Goal: Task Accomplishment & Management: Use online tool/utility

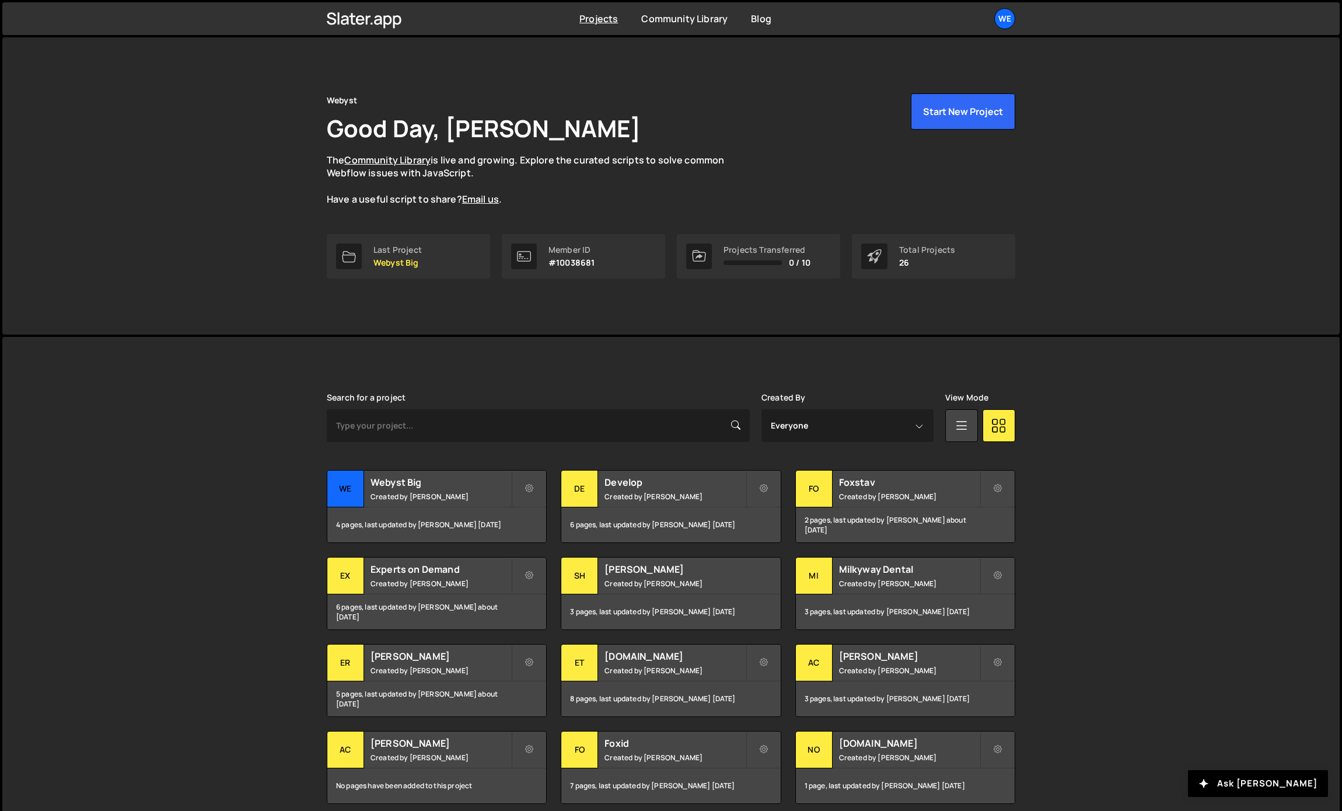
scroll to position [86, 0]
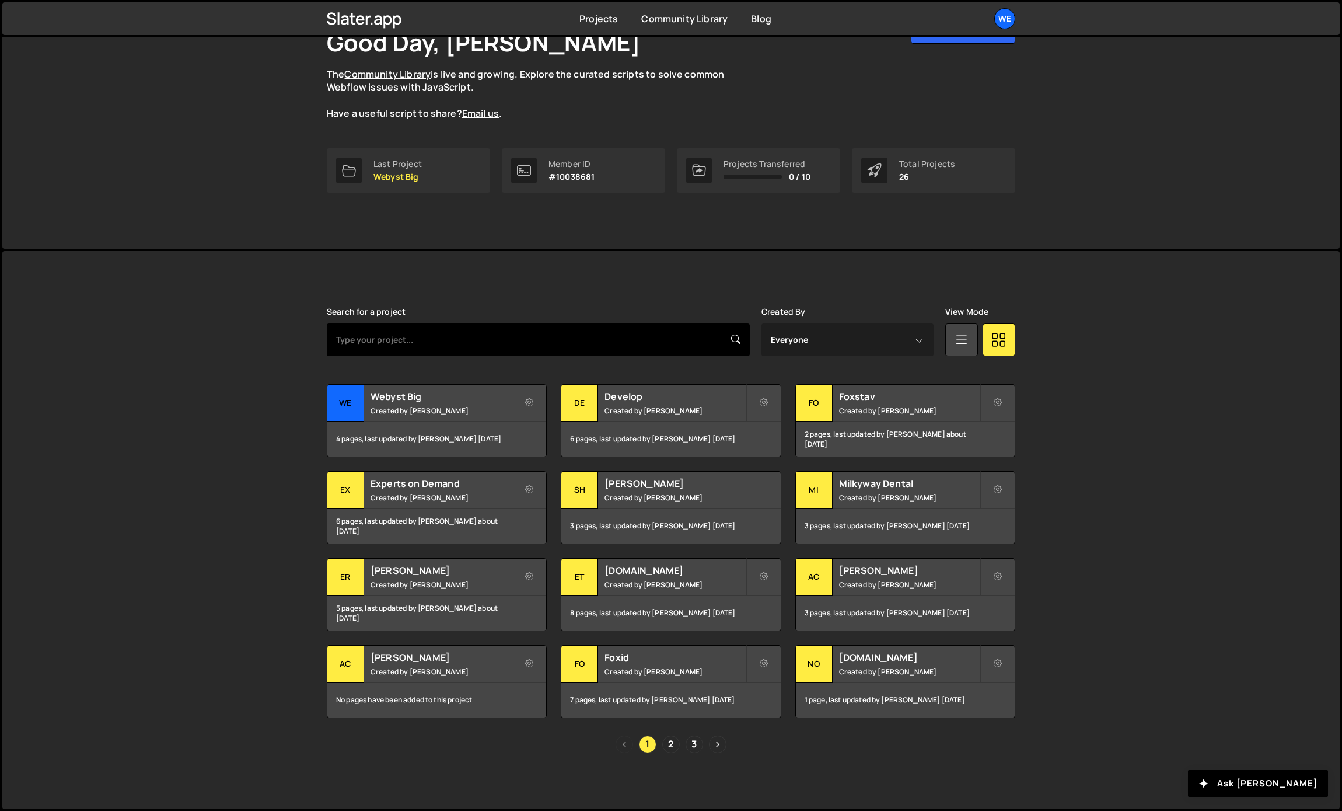
click at [419, 331] on input "text" at bounding box center [538, 339] width 423 height 33
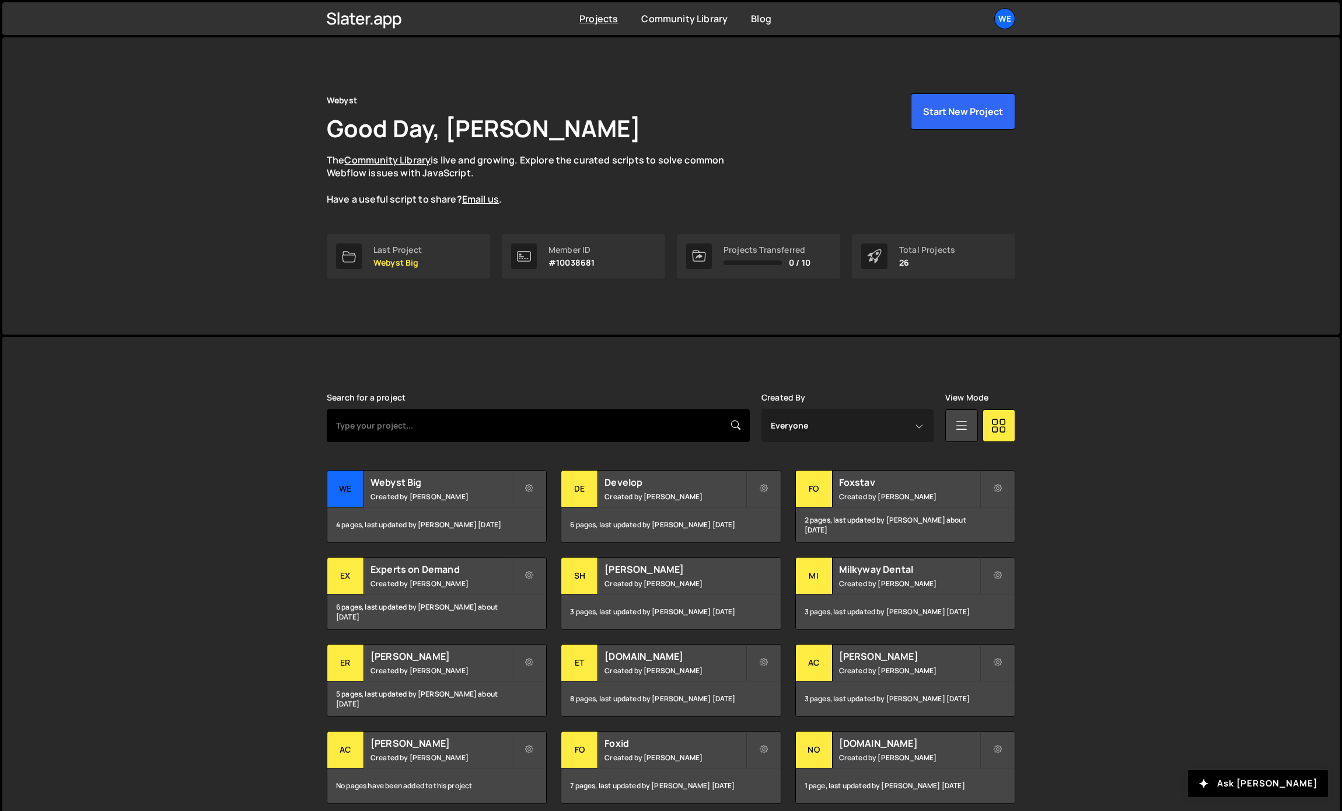
click at [657, 435] on input "text" at bounding box center [538, 425] width 423 height 33
type input "core"
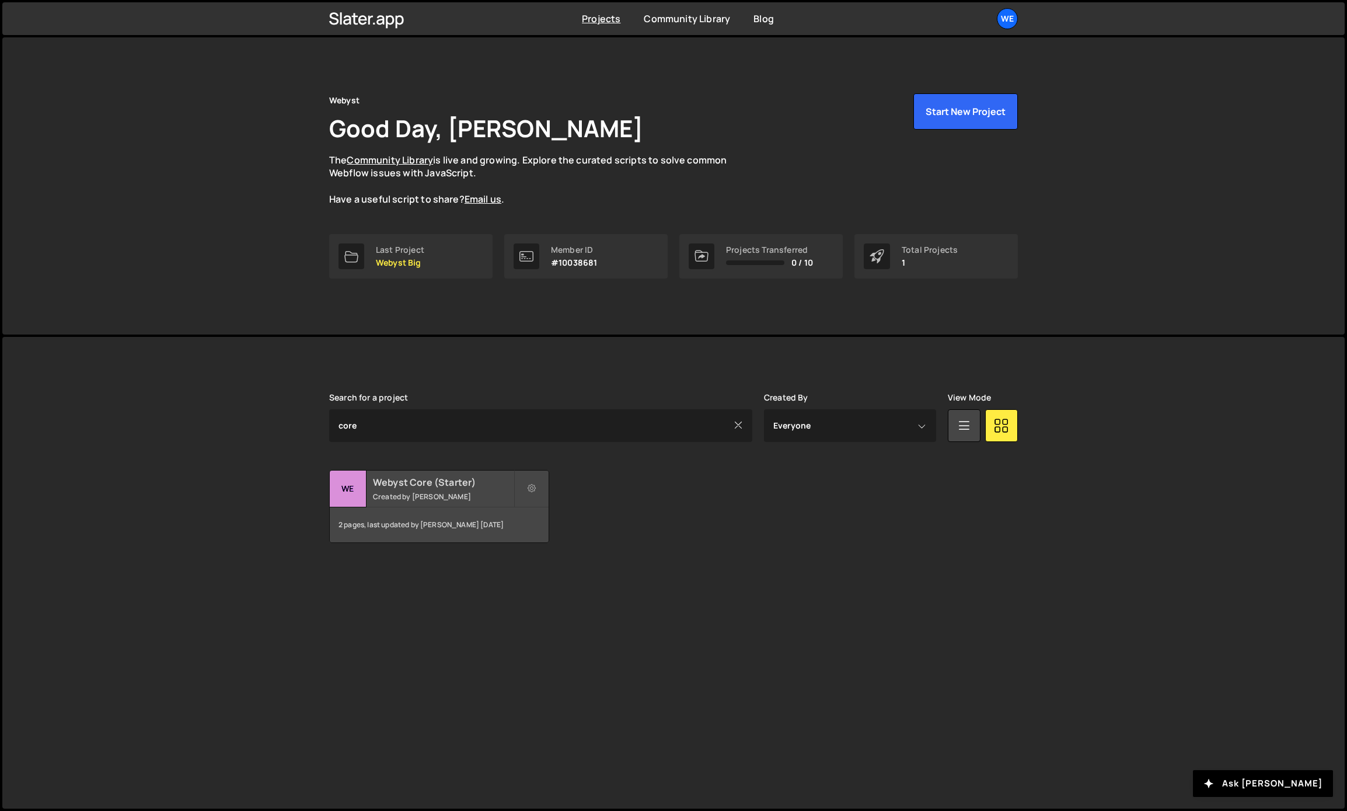
click at [382, 481] on h2 "Webyst Core (Starter)" at bounding box center [443, 482] width 141 height 13
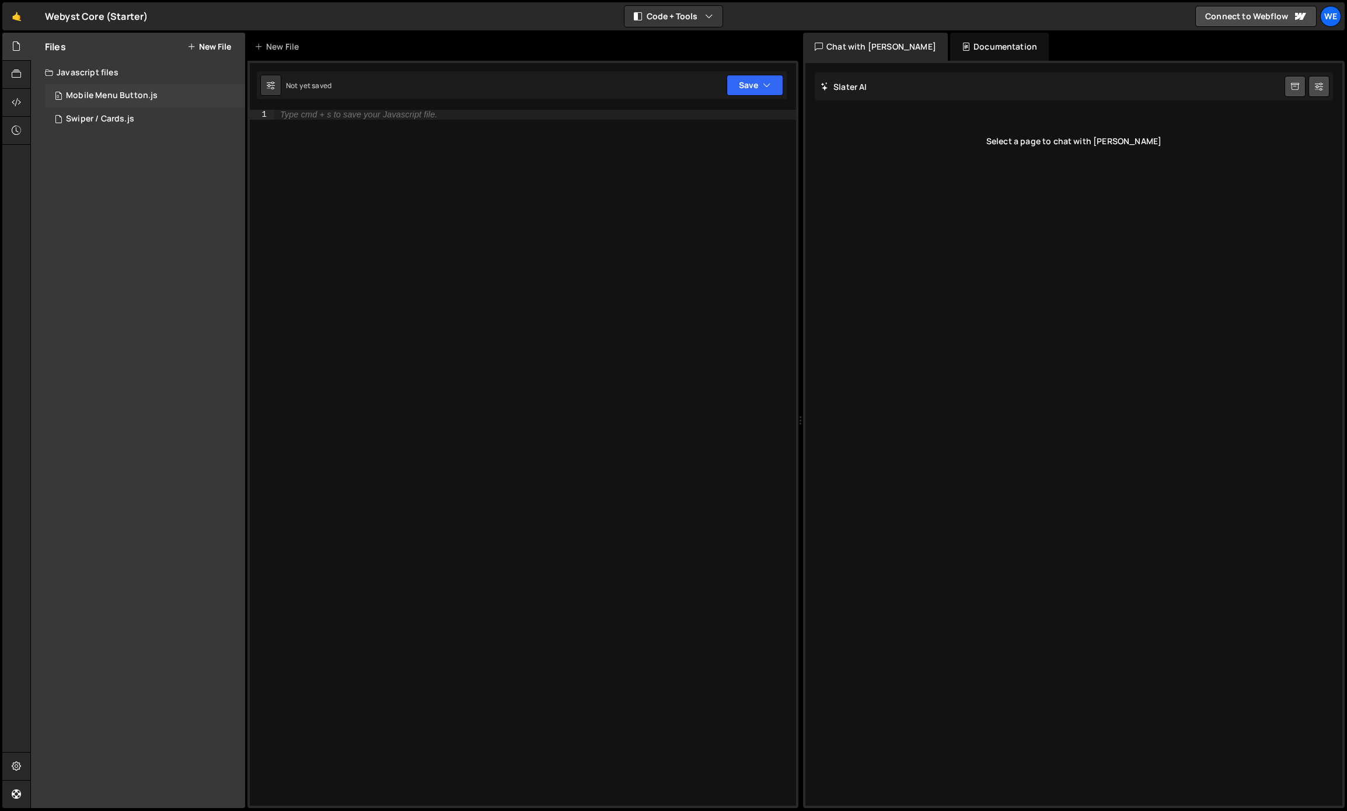
click at [123, 92] on div "Mobile Menu Button.js" at bounding box center [112, 95] width 92 height 11
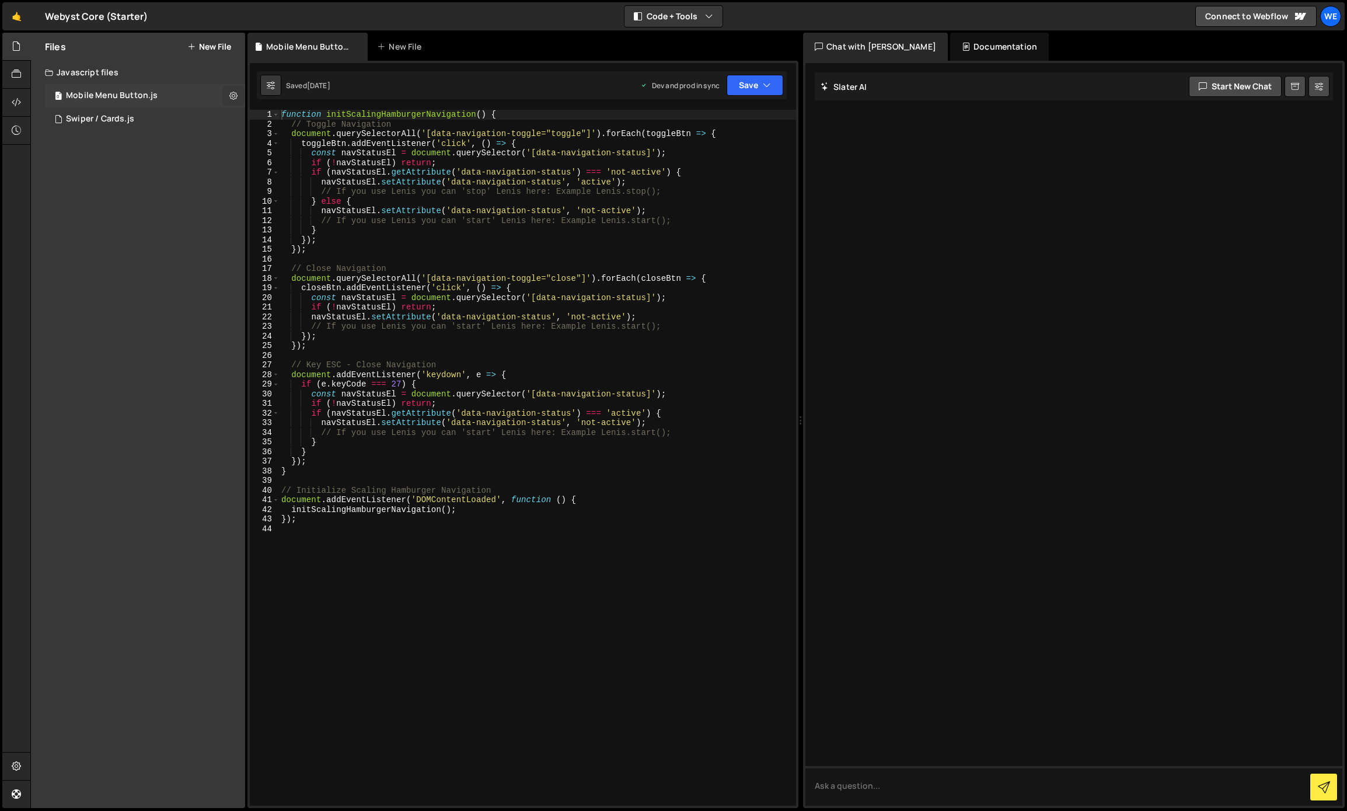
click at [230, 95] on icon at bounding box center [233, 95] width 8 height 11
click at [263, 163] on button "Delete File" at bounding box center [304, 166] width 114 height 23
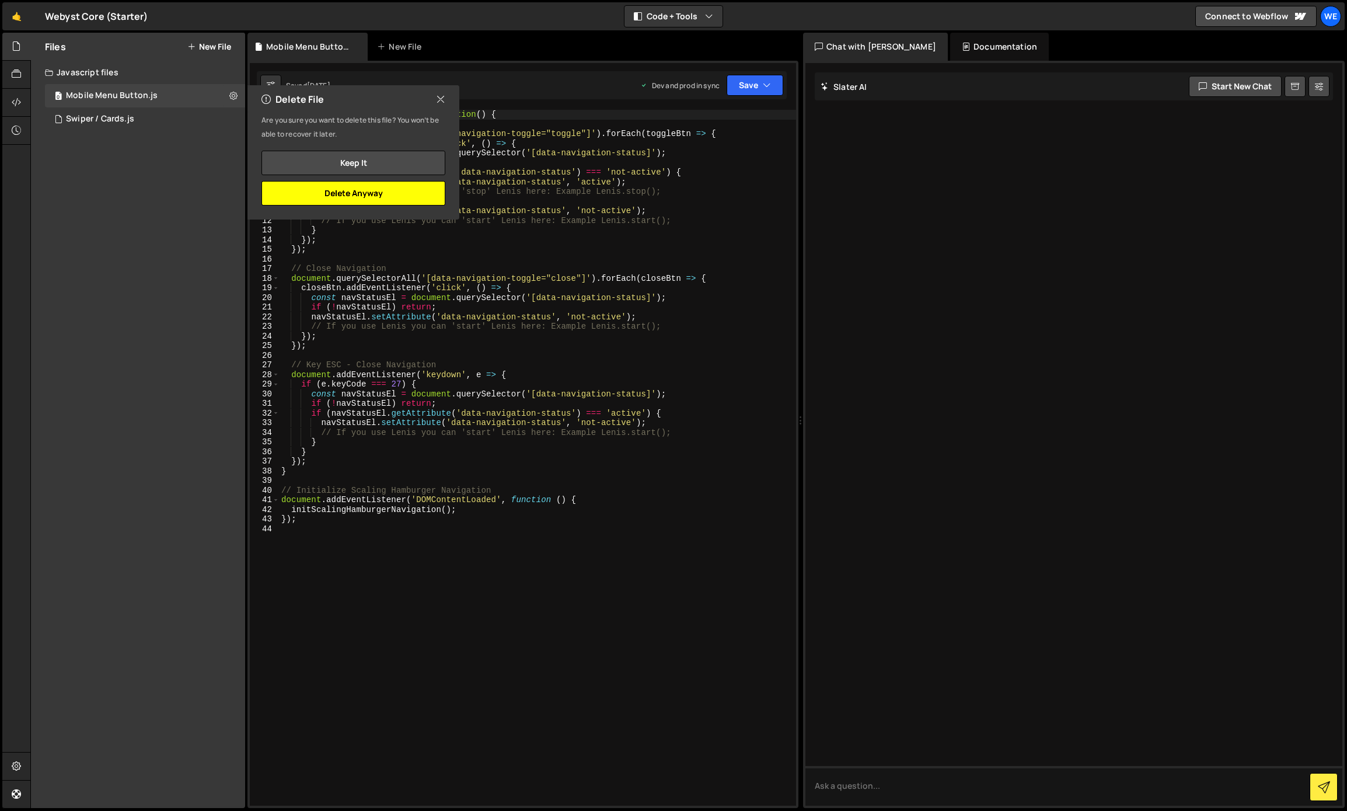
click at [370, 190] on button "Delete Anyway" at bounding box center [353, 193] width 184 height 25
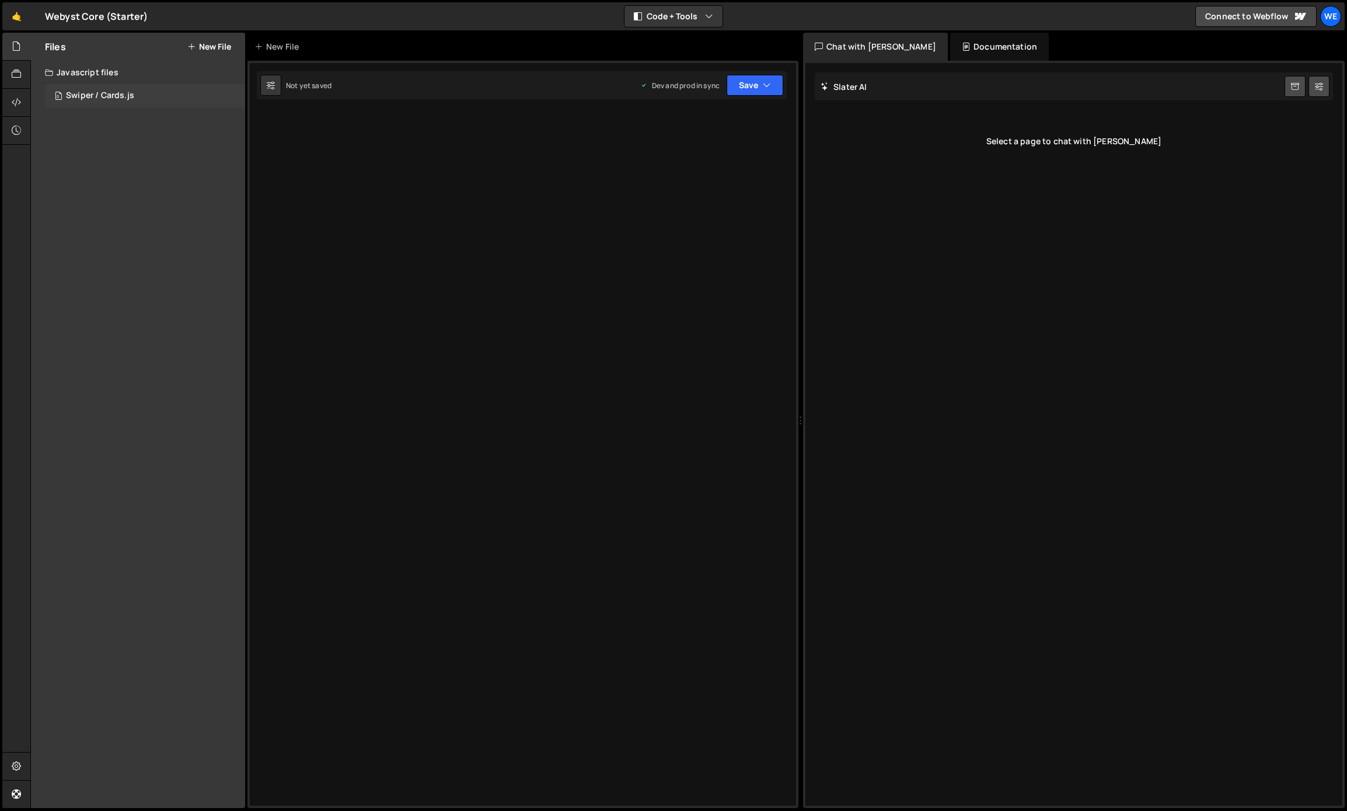
click at [177, 95] on div "0 Swiper / Cards.js 0" at bounding box center [145, 95] width 200 height 23
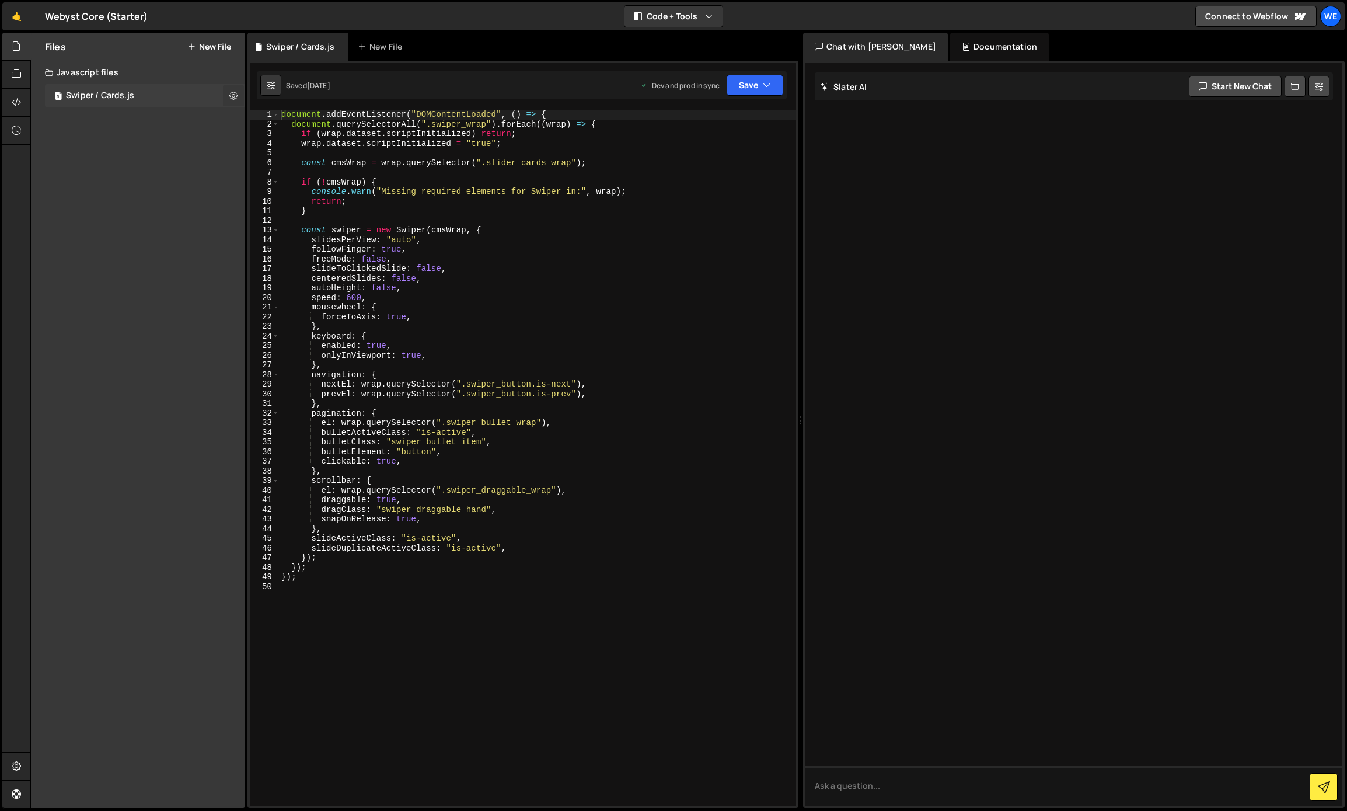
click at [233, 96] on icon at bounding box center [233, 95] width 8 height 11
click at [286, 121] on button "Edit File Settings" at bounding box center [304, 120] width 114 height 23
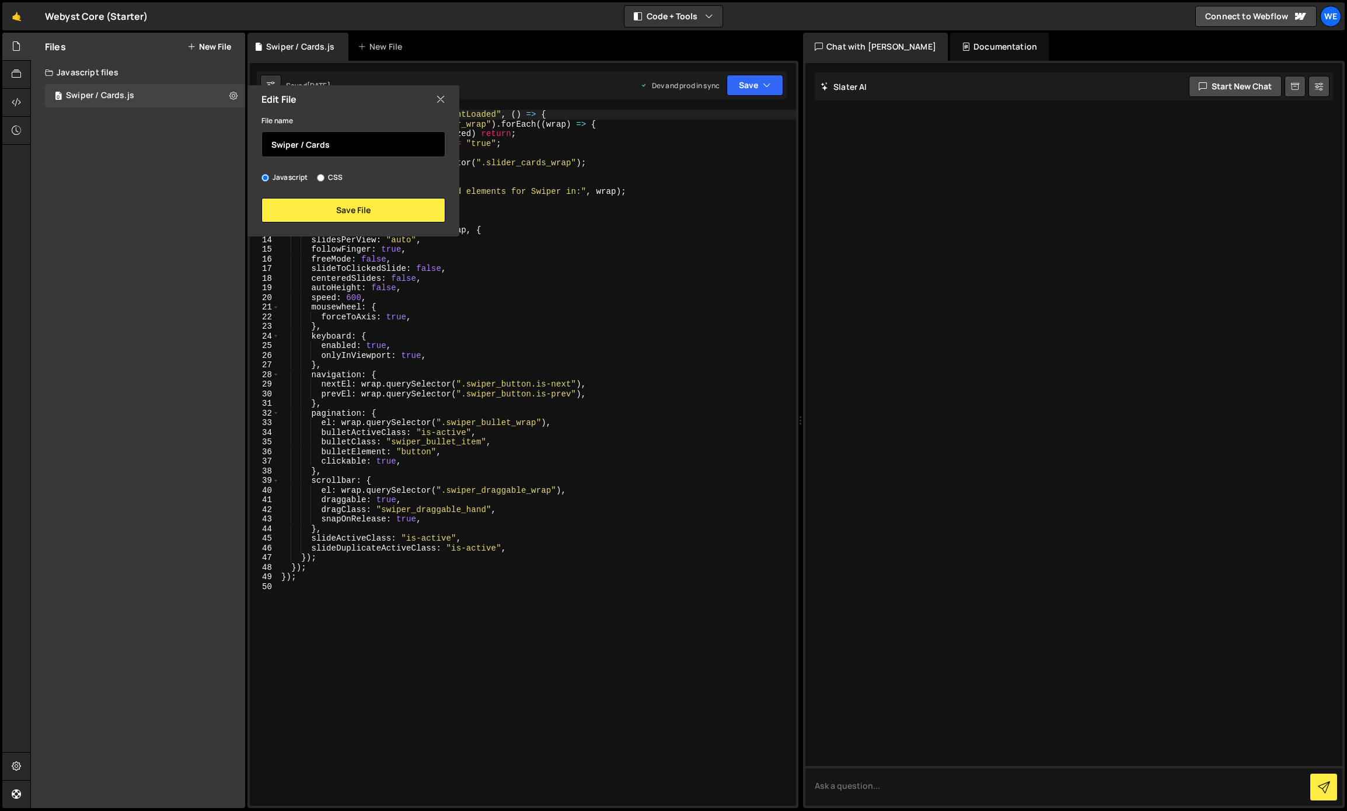
drag, startPoint x: 359, startPoint y: 140, endPoint x: 306, endPoint y: 143, distance: 53.8
click at [306, 143] on input "Swiper / Cards" at bounding box center [353, 144] width 184 height 26
click at [348, 205] on button "Save File" at bounding box center [353, 210] width 184 height 25
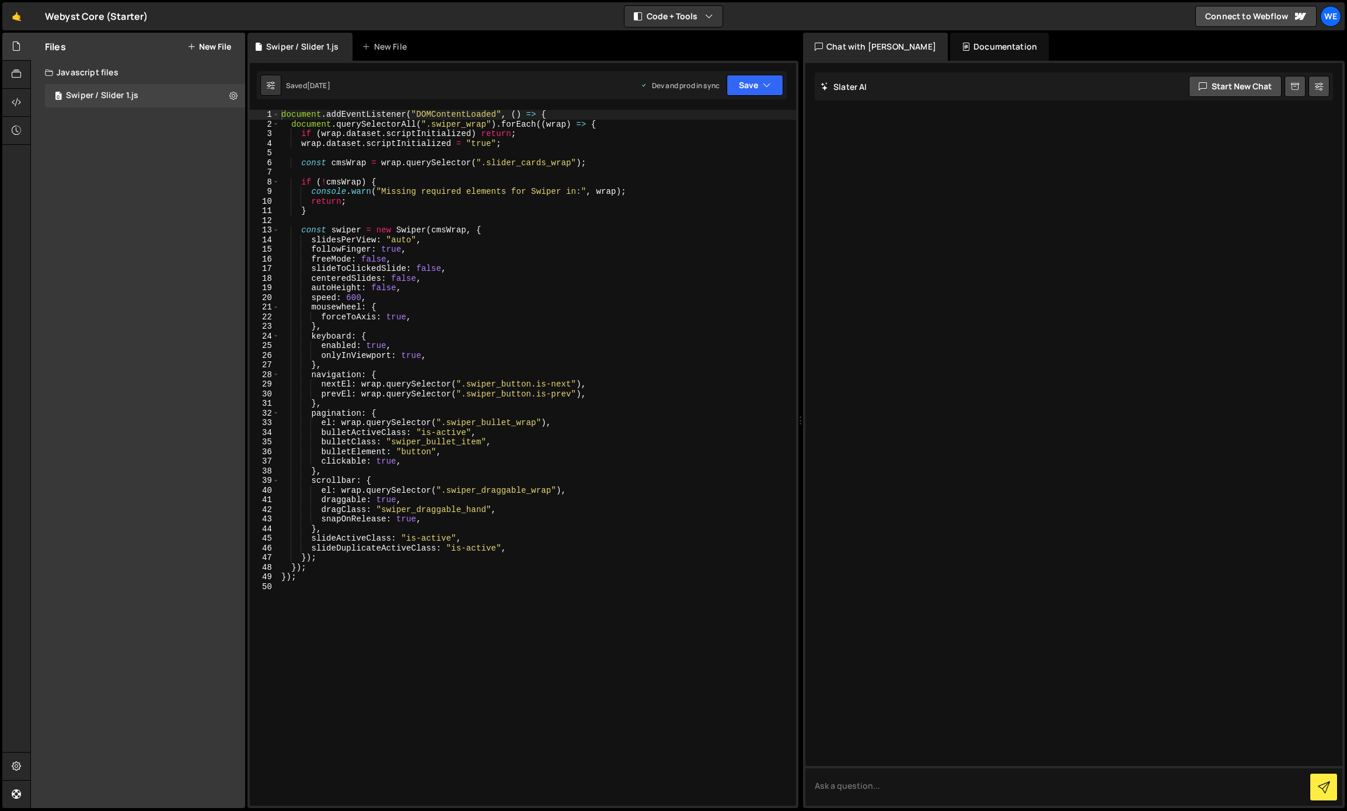
click at [218, 50] on button "New File" at bounding box center [209, 46] width 44 height 9
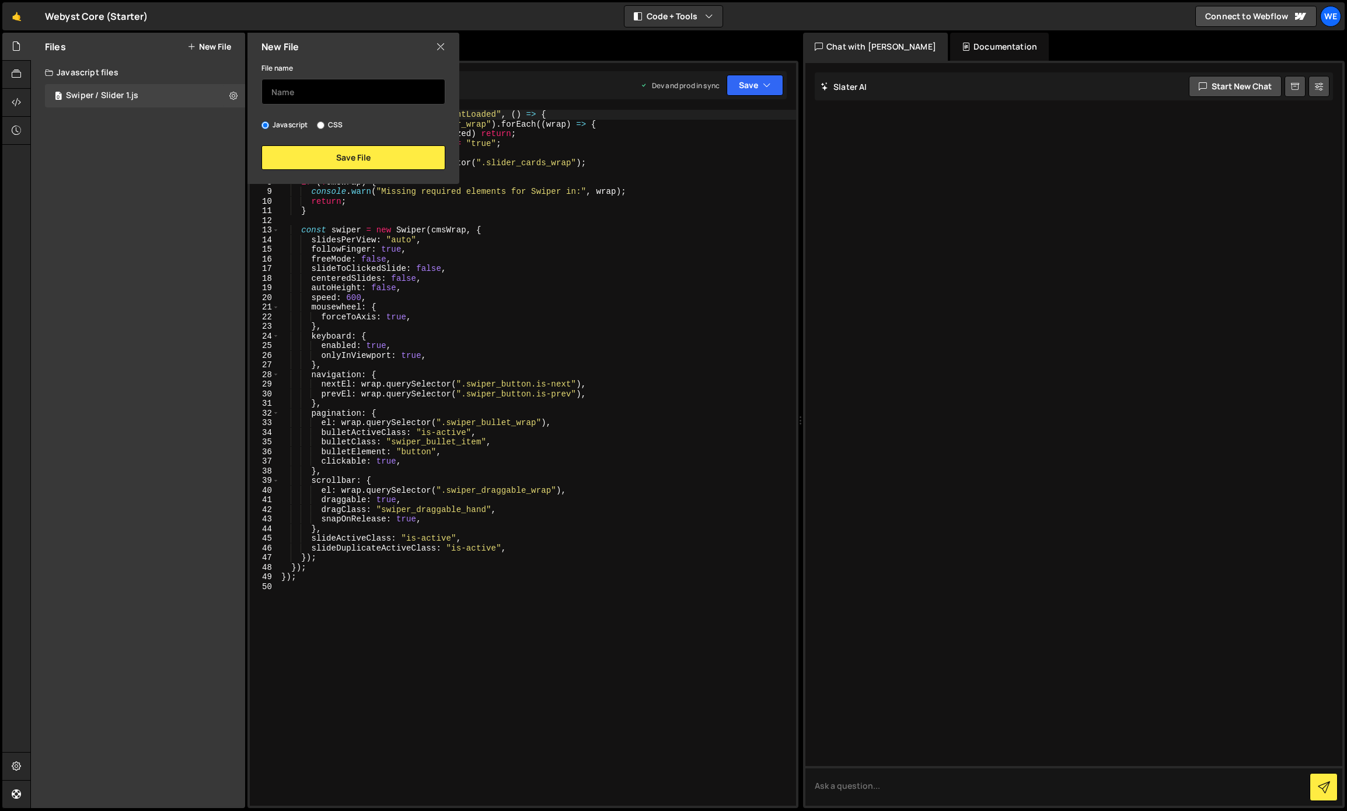
click at [312, 88] on input "text" at bounding box center [353, 92] width 184 height 26
type input "Navbar"
click at [352, 155] on button "Save File" at bounding box center [353, 157] width 184 height 25
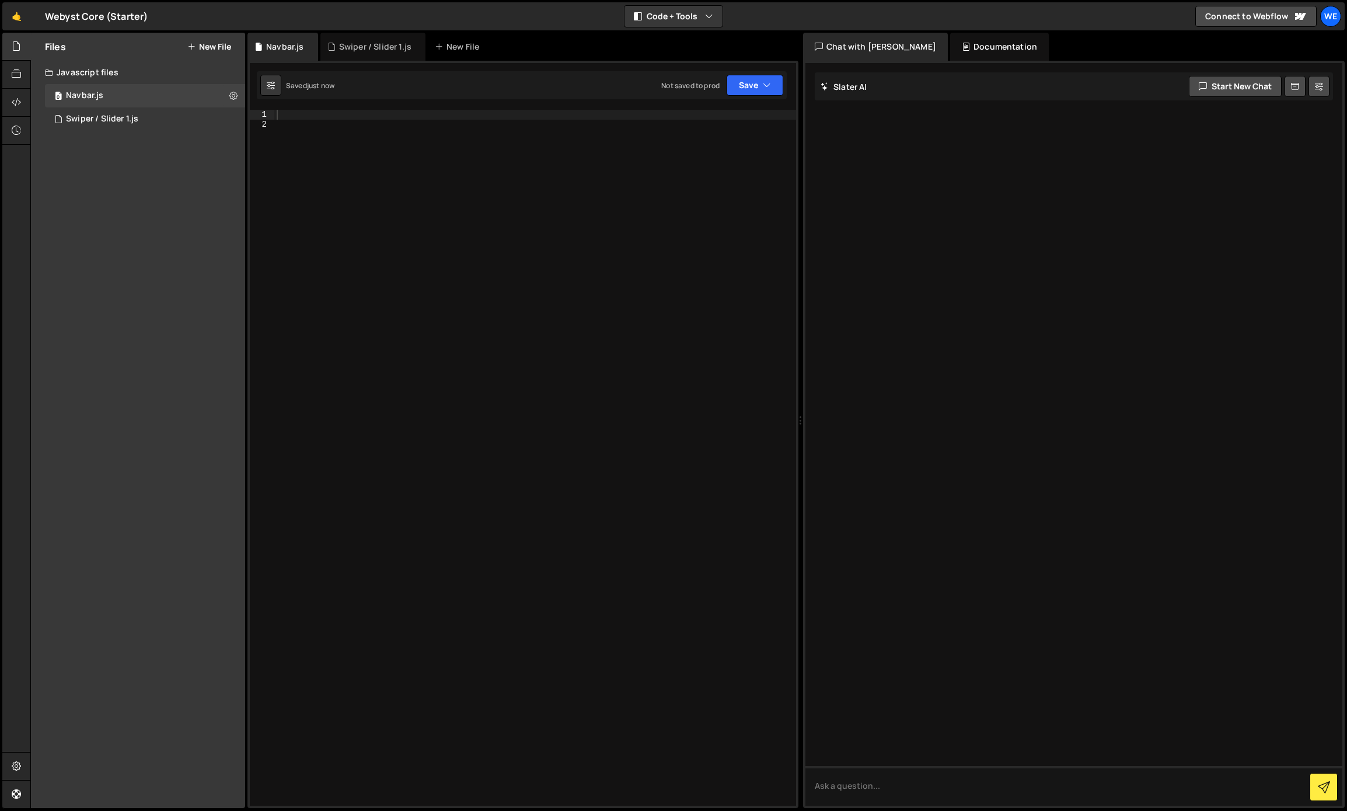
click at [331, 159] on div at bounding box center [535, 467] width 522 height 715
paste textarea "</script>"
type textarea "</script>"
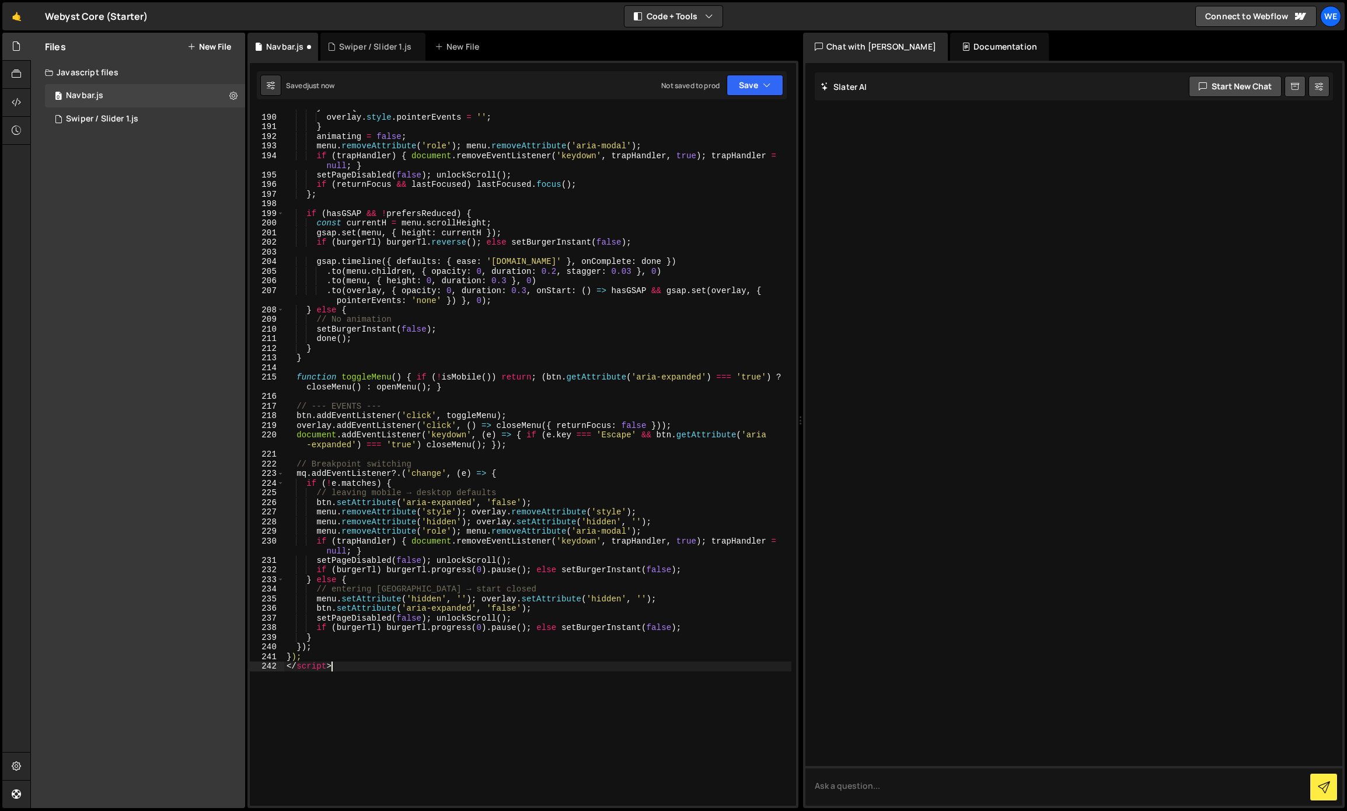
scroll to position [1895, 0]
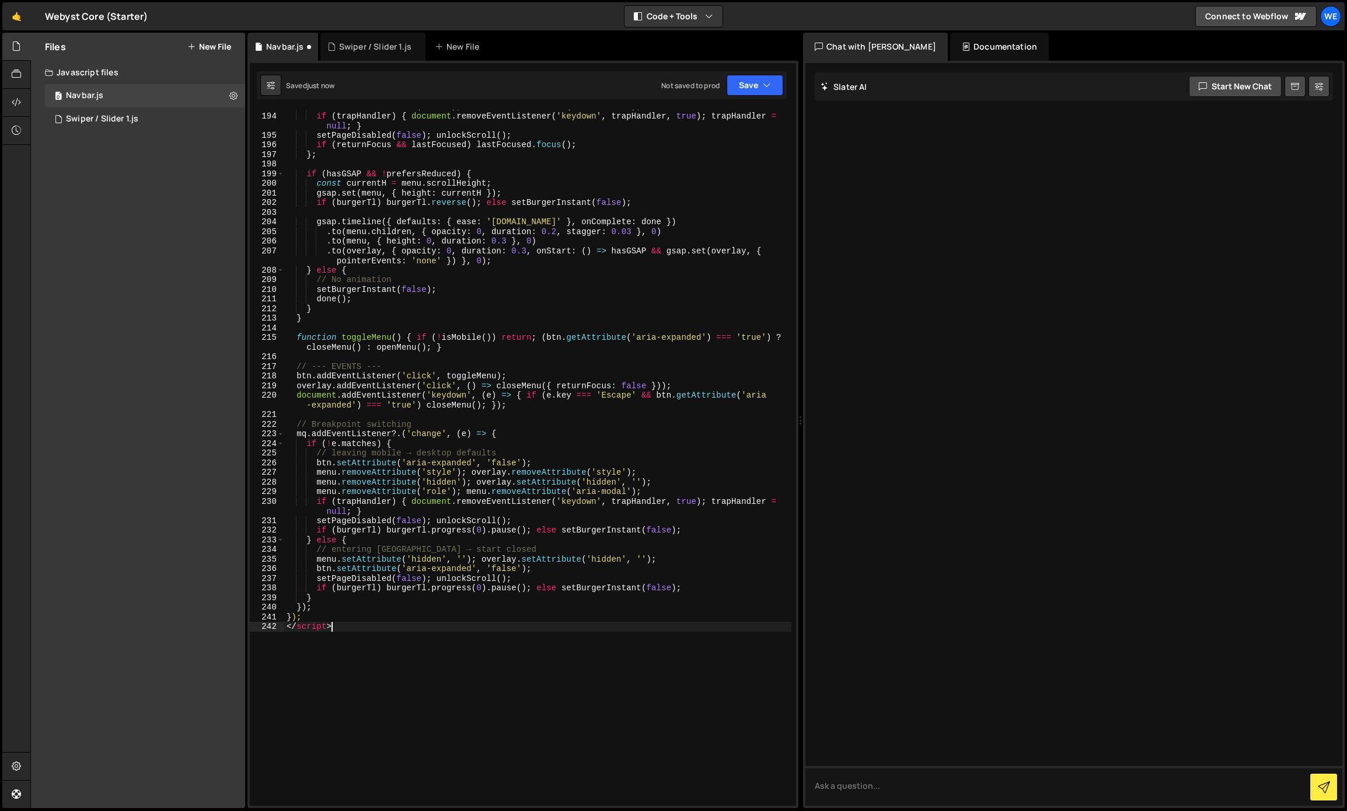
click at [340, 624] on div "menu . removeAttribute ( 'role' ) ; menu . removeAttribute ( 'aria-modal' ) ; i…" at bounding box center [537, 459] width 507 height 715
click at [317, 630] on div "menu . removeAttribute ( 'role' ) ; menu . removeAttribute ( 'aria-modal' ) ; i…" at bounding box center [537, 459] width 507 height 715
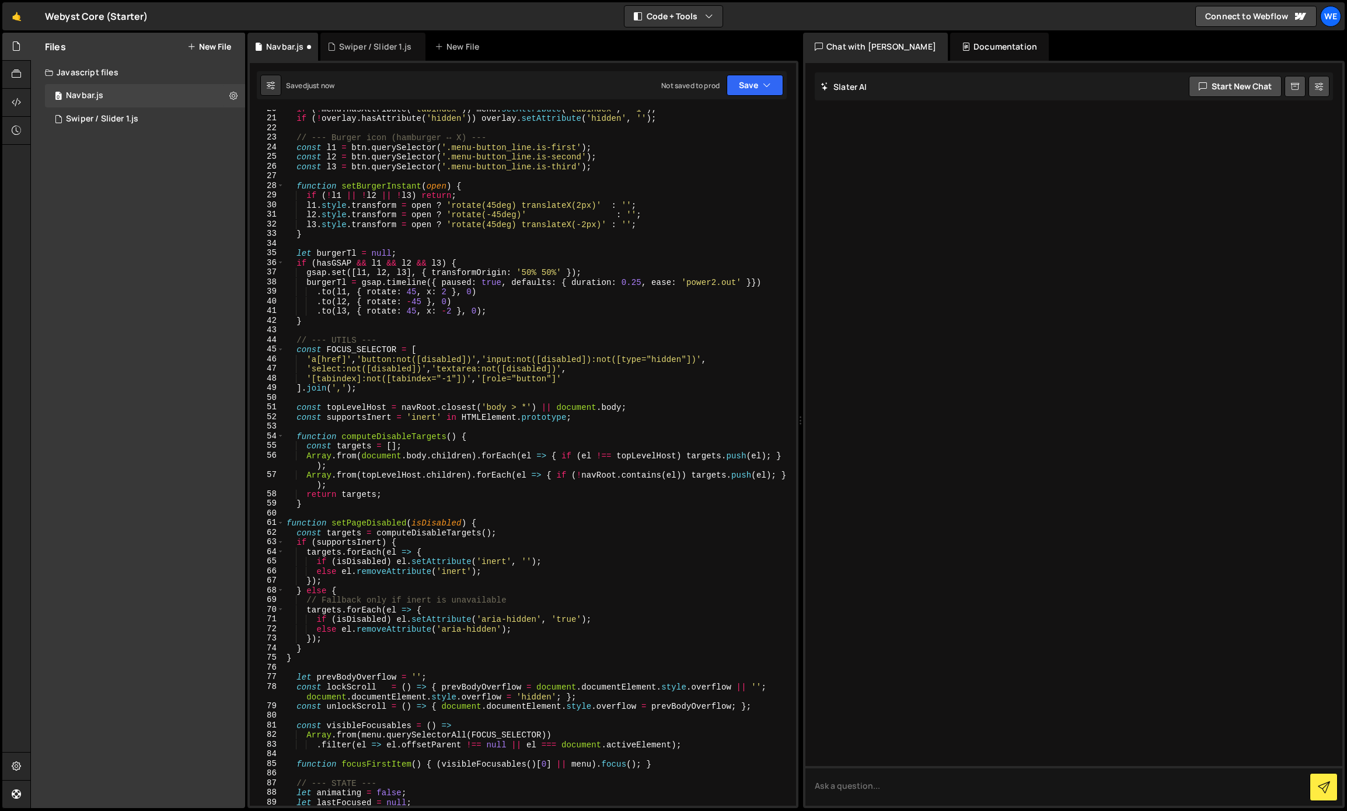
scroll to position [0, 0]
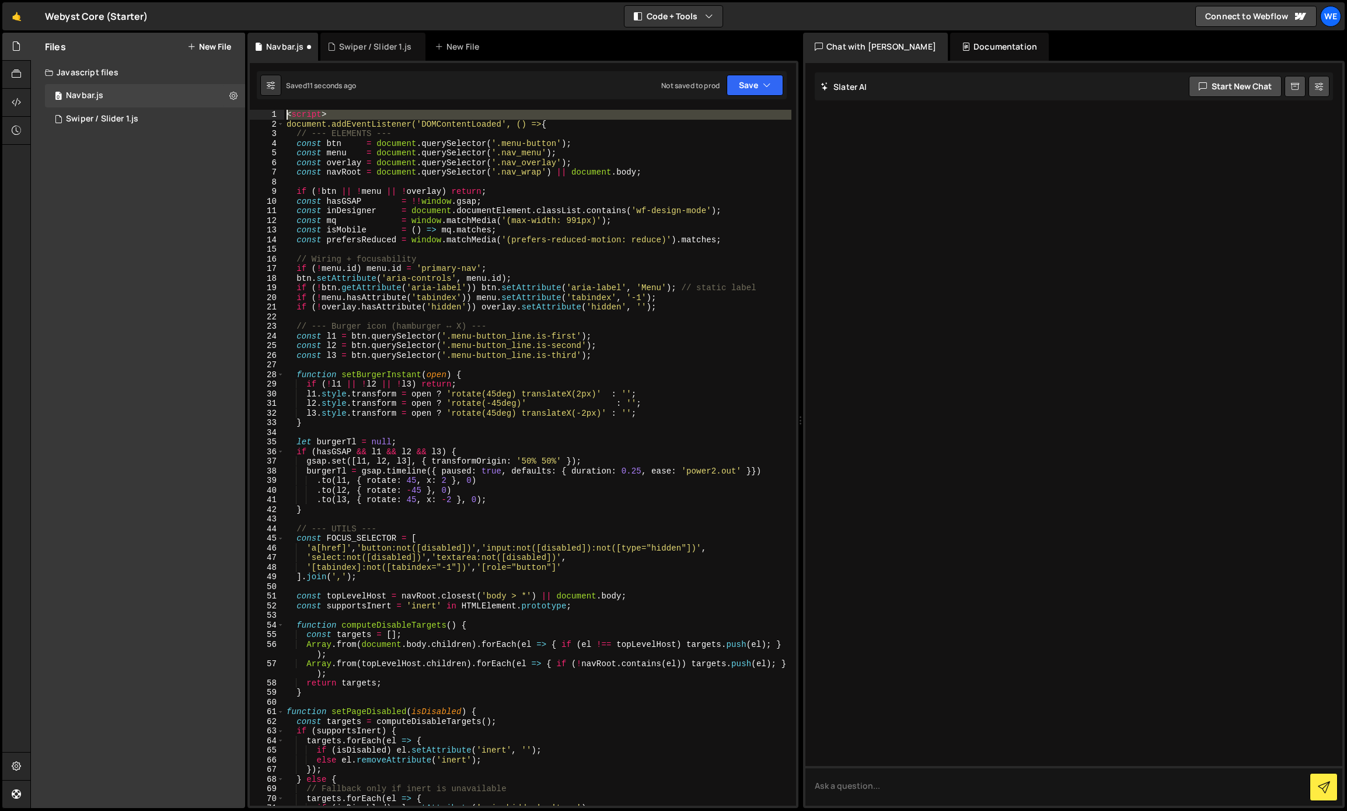
drag, startPoint x: 287, startPoint y: 125, endPoint x: 280, endPoint y: 116, distance: 11.3
click at [280, 116] on div "}); 1 2 3 4 5 6 7 8 9 10 11 12 13 14 15 16 17 18 19 20 21 22 23 24 25 26 27 28 …" at bounding box center [523, 458] width 546 height 696
type textarea "document.addEventListener('DOMContentLoaded', () => {"
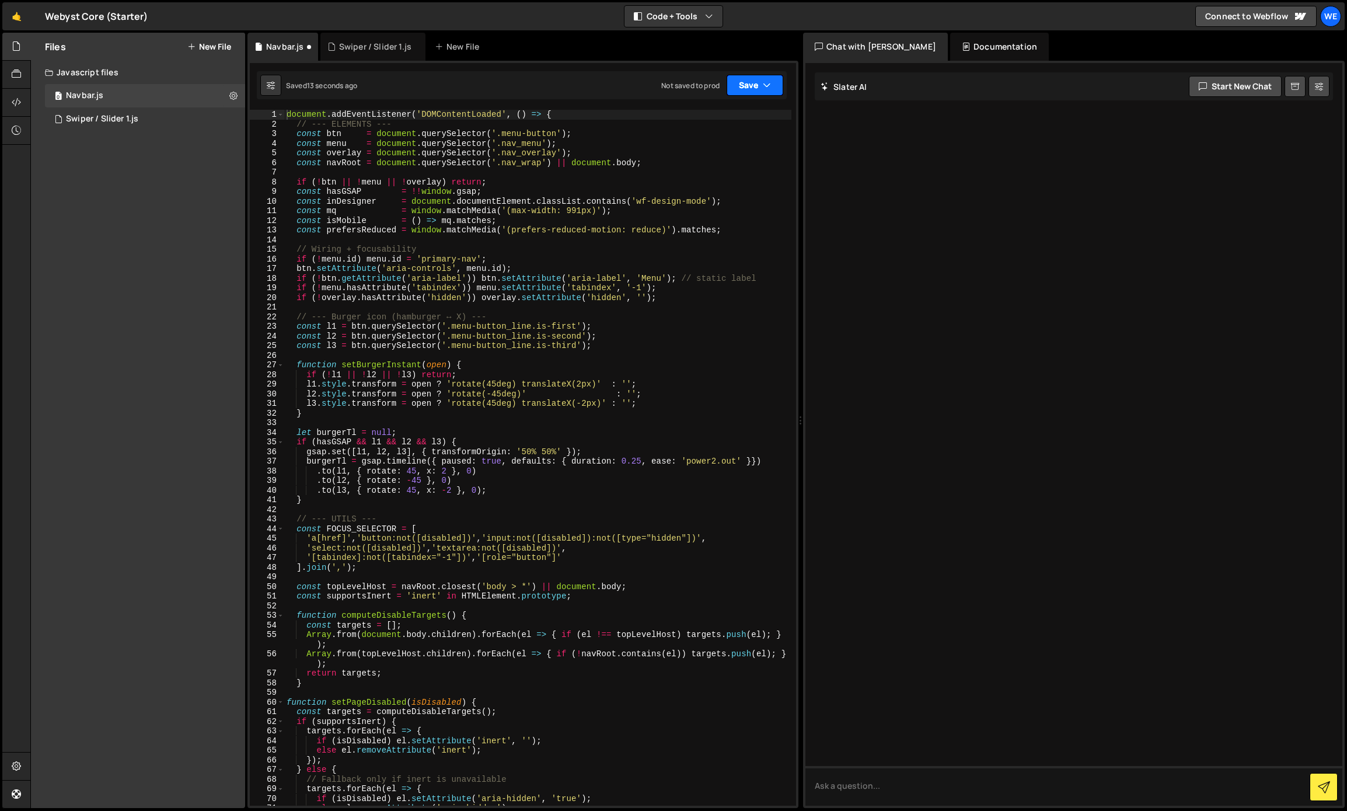
click at [760, 79] on button "Save" at bounding box center [755, 85] width 57 height 21
click at [714, 156] on div "Save to Production S" at bounding box center [715, 152] width 121 height 12
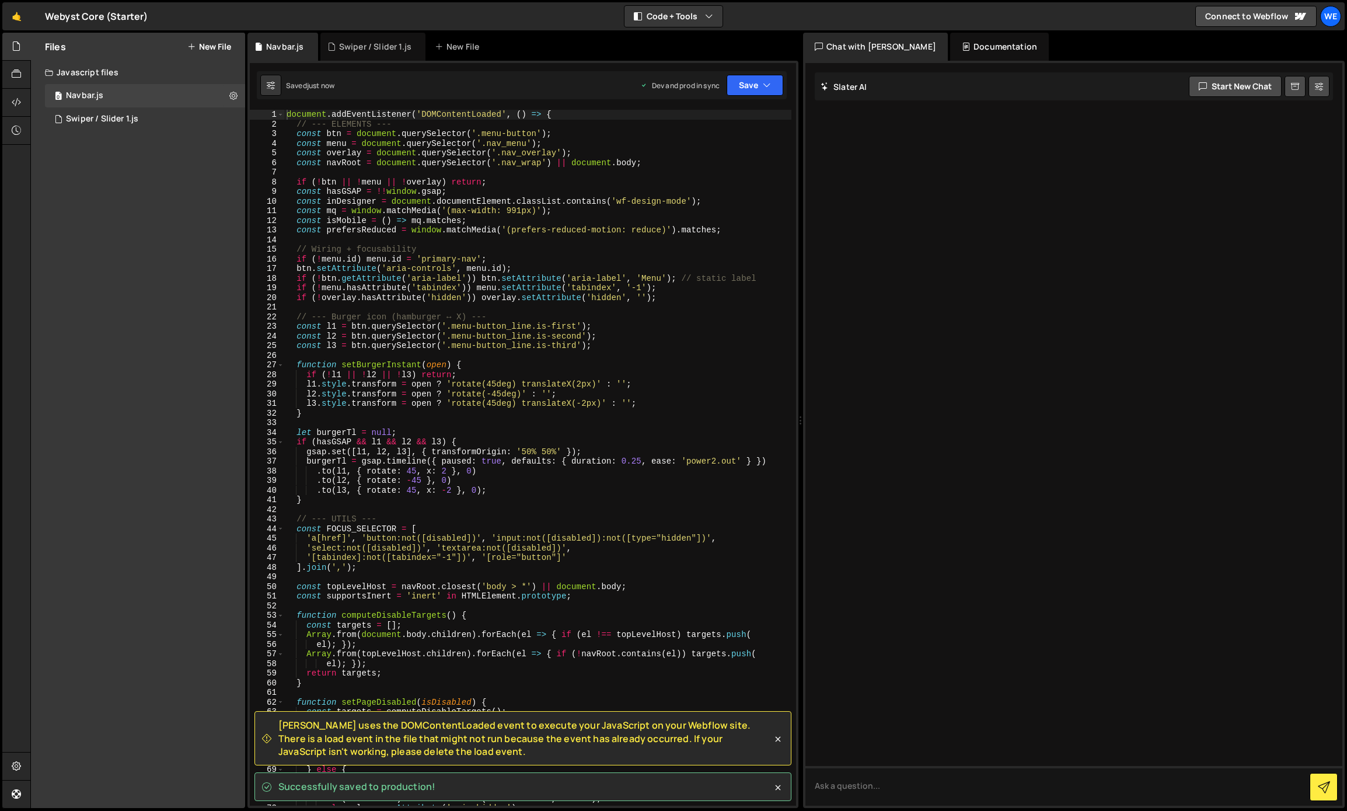
click at [202, 47] on button "New File" at bounding box center [209, 46] width 44 height 9
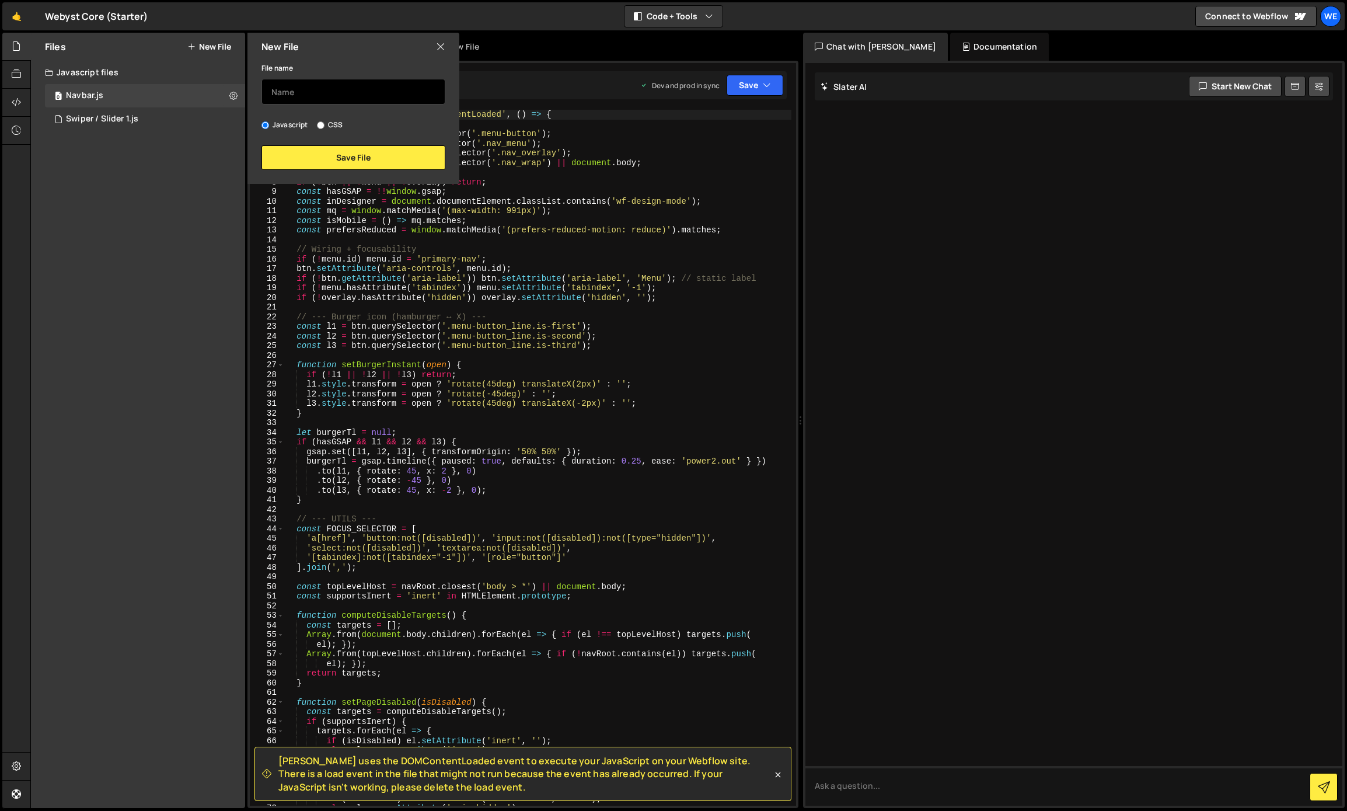
click at [309, 86] on input "text" at bounding box center [353, 92] width 184 height 26
type input "Navbar / Dropdown"
click at [355, 162] on button "Save File" at bounding box center [353, 157] width 184 height 25
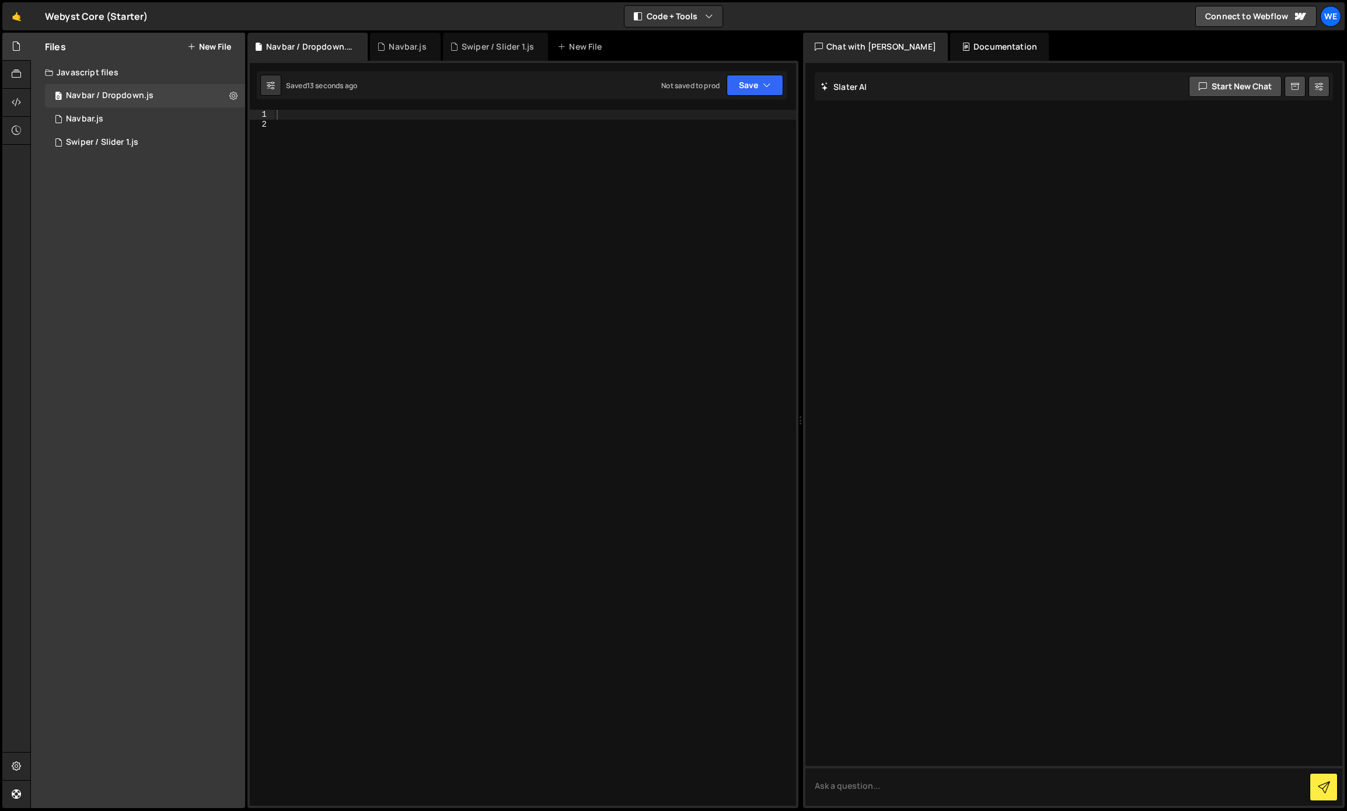
click at [450, 157] on div at bounding box center [535, 467] width 522 height 715
paste textarea "});"
type textarea "});"
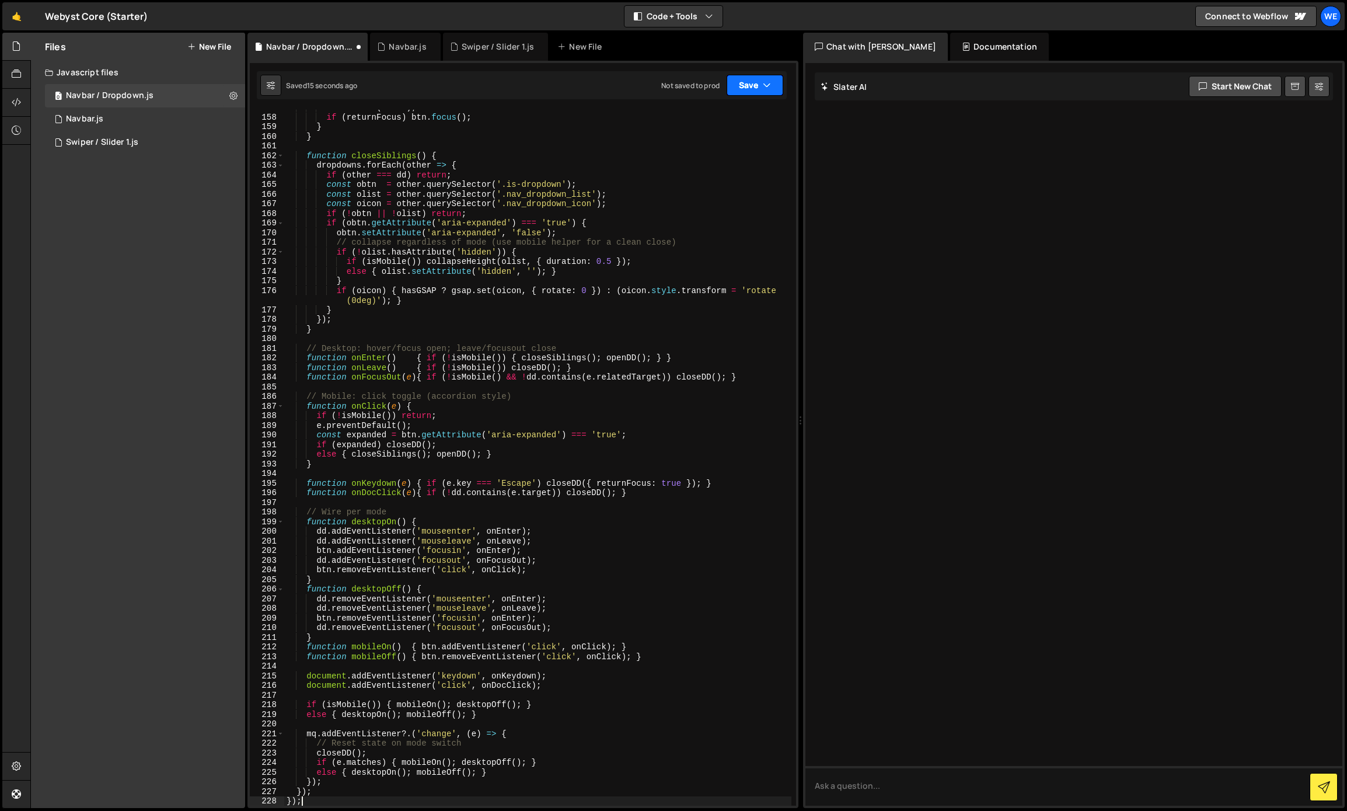
click at [741, 79] on button "Save" at bounding box center [755, 85] width 57 height 21
click at [696, 156] on div "Save to Production S" at bounding box center [715, 152] width 121 height 12
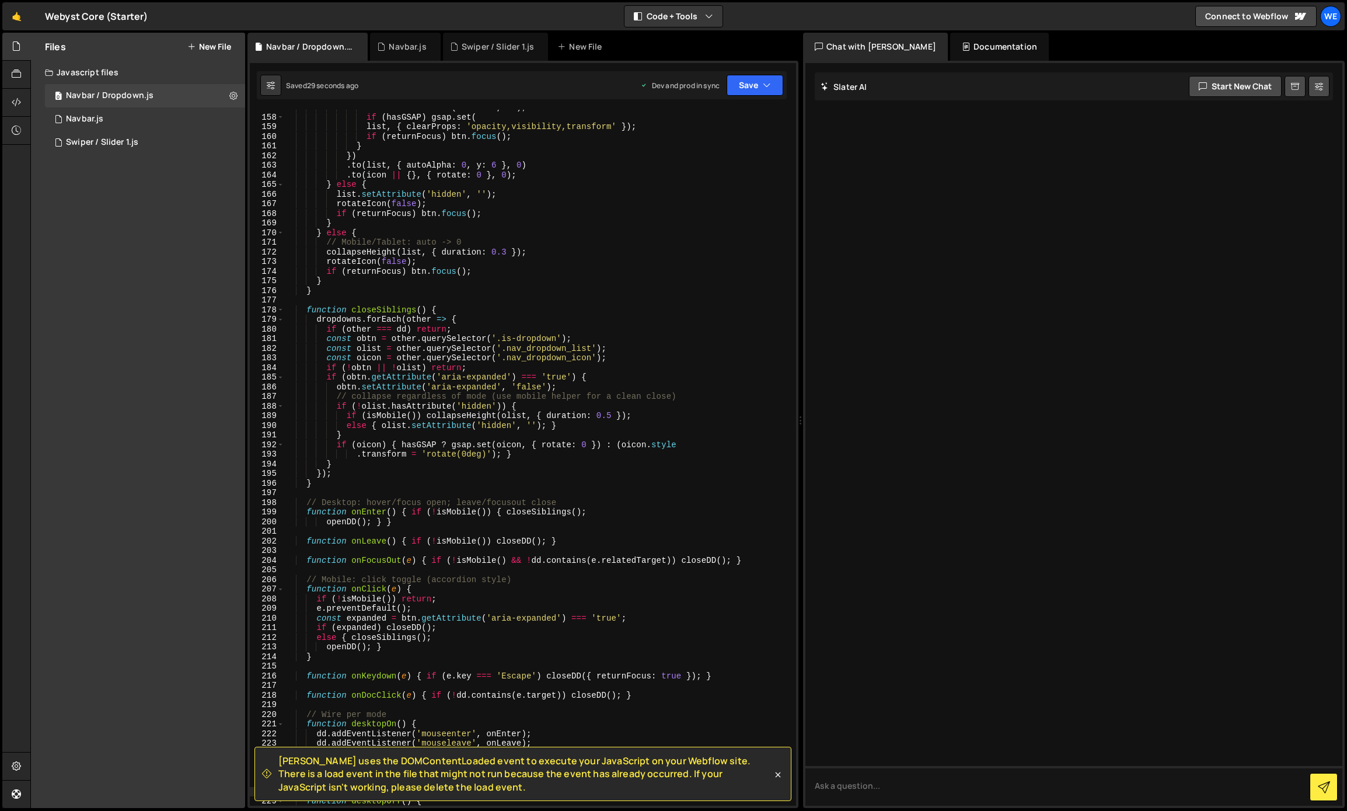
click at [225, 48] on button "New File" at bounding box center [209, 46] width 44 height 9
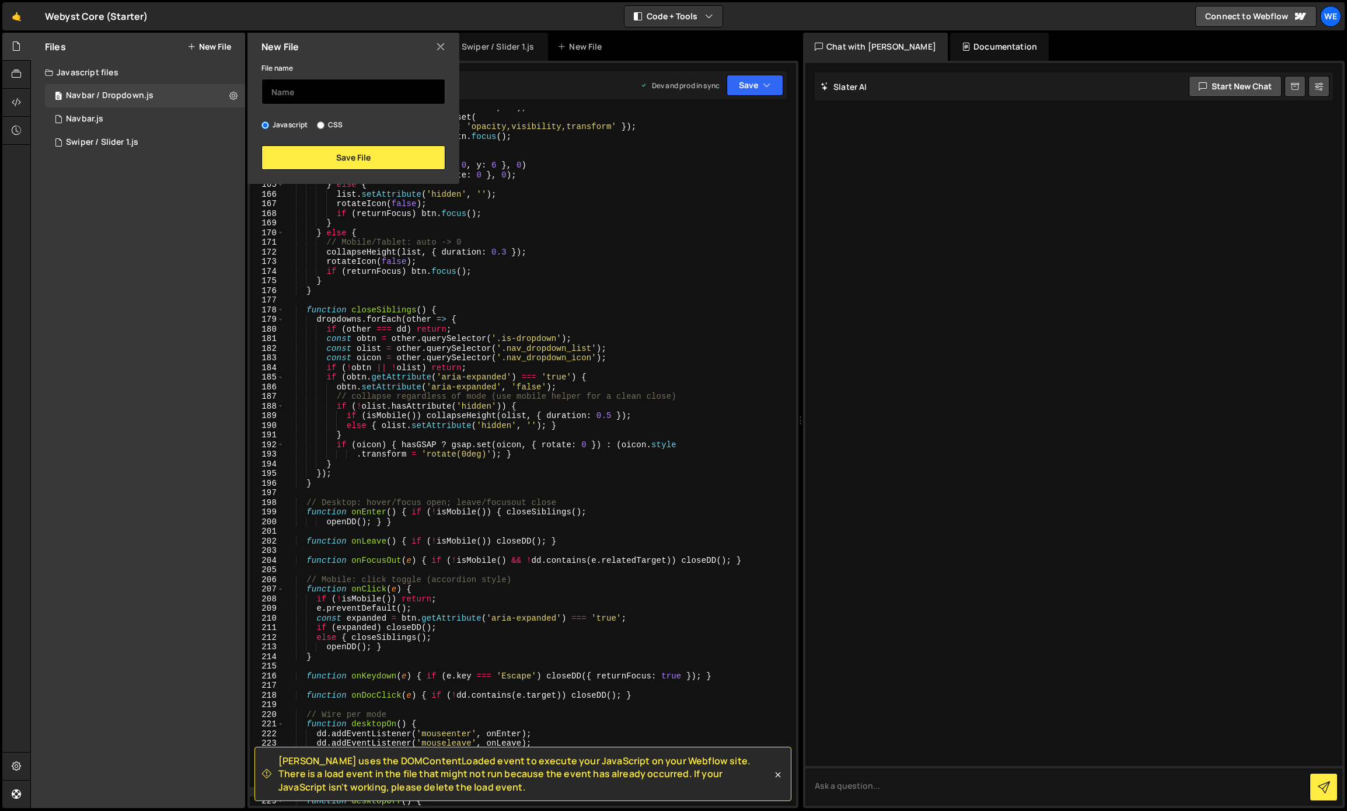
click at [298, 90] on input "text" at bounding box center [353, 92] width 184 height 26
type input "Accordion"
click at [358, 152] on button "Save File" at bounding box center [353, 157] width 184 height 25
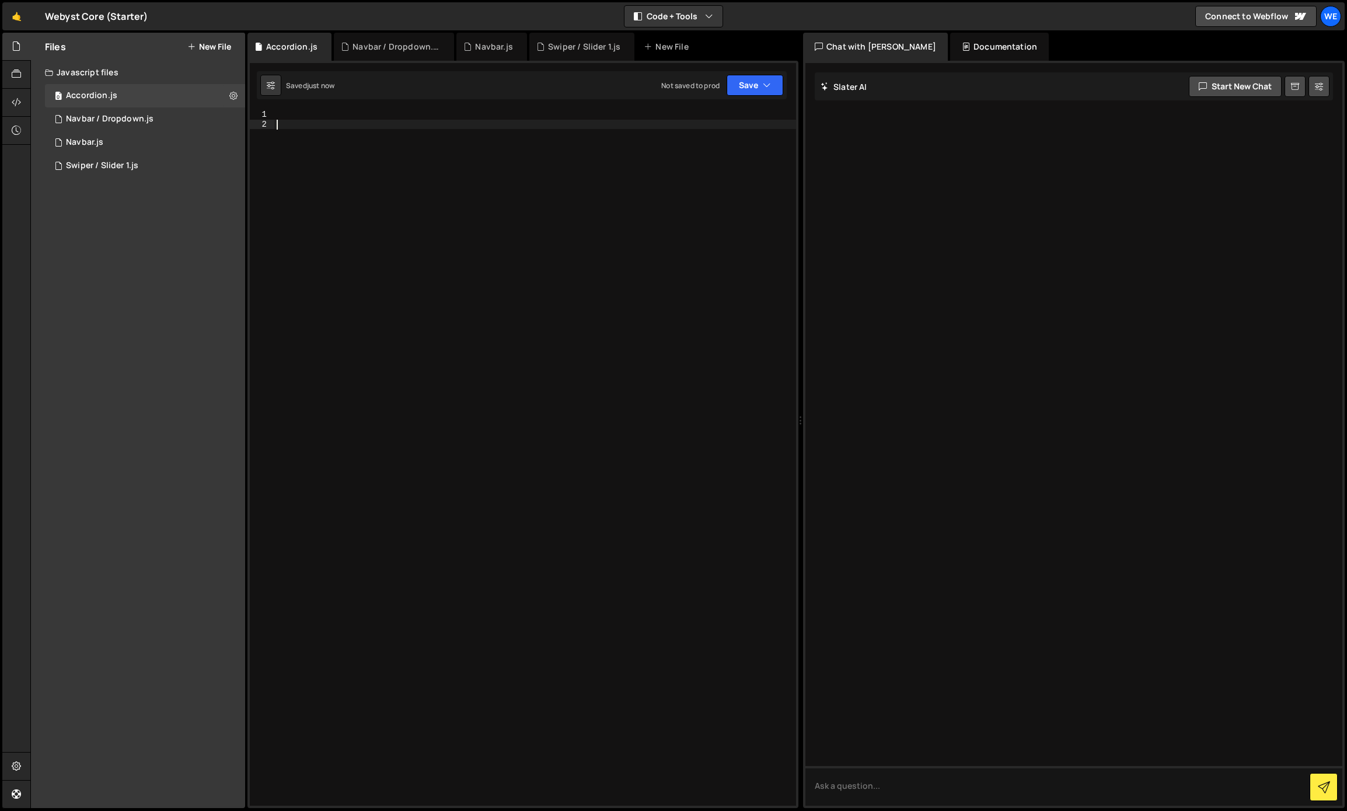
click at [378, 161] on div at bounding box center [535, 467] width 522 height 715
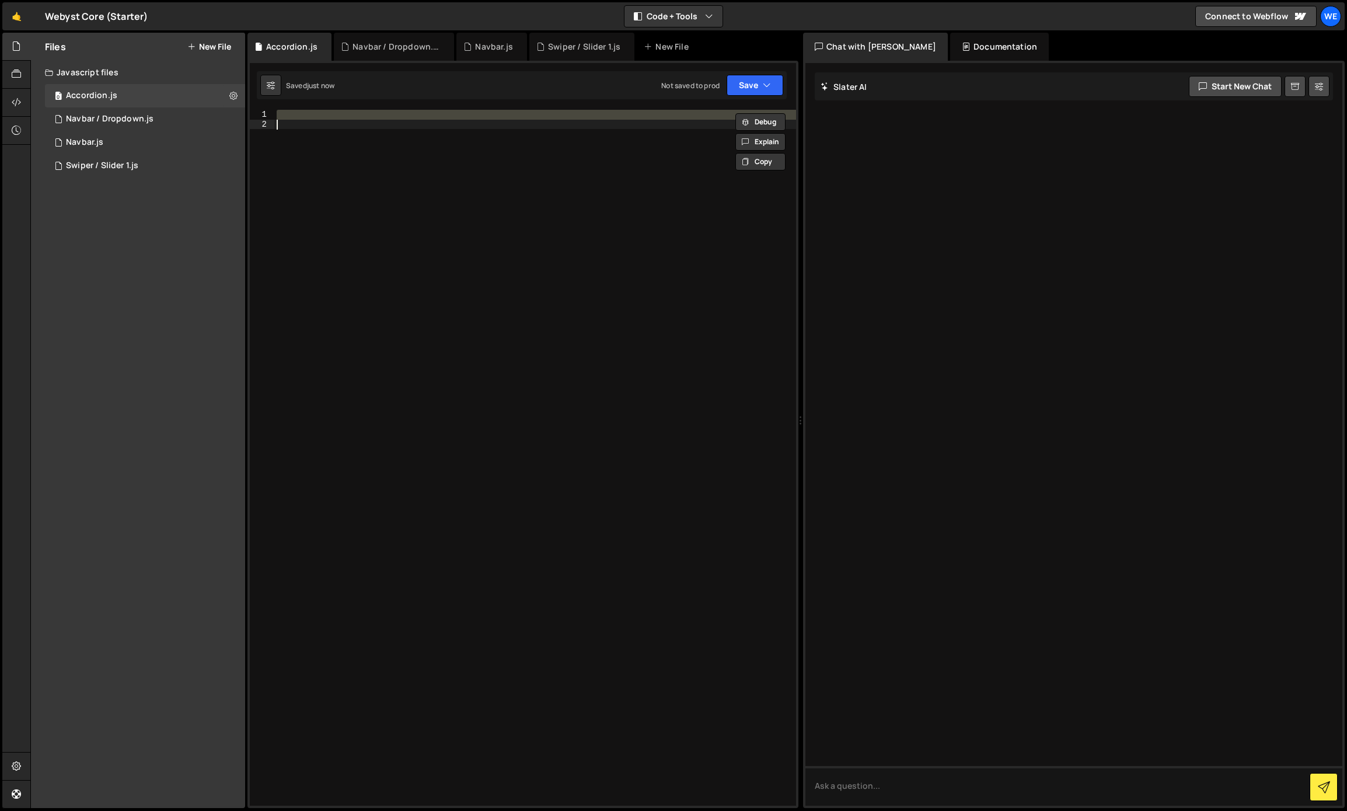
paste textarea "});"
type textarea "});"
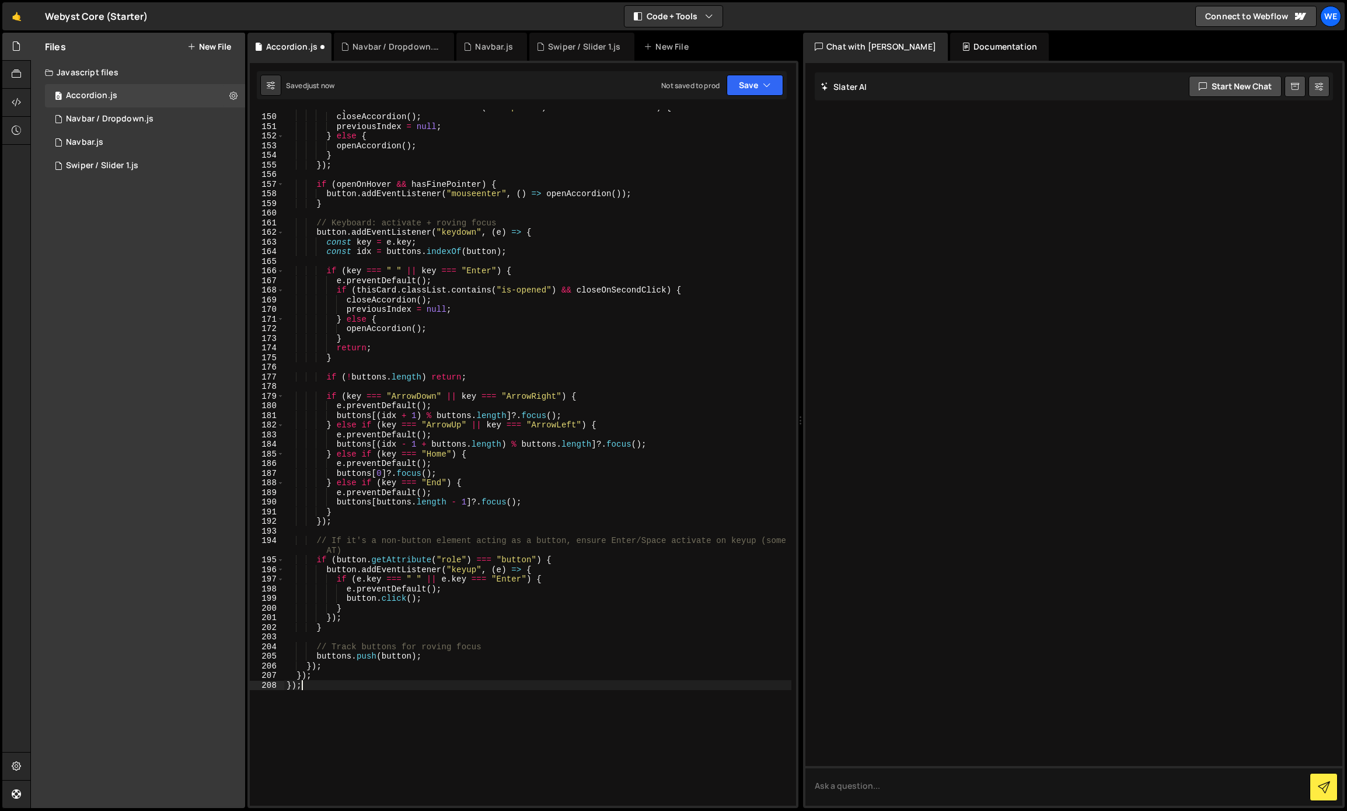
scroll to position [1461, 0]
click at [769, 81] on icon "button" at bounding box center [767, 85] width 8 height 12
click at [715, 153] on div "Save to Production S" at bounding box center [715, 152] width 121 height 12
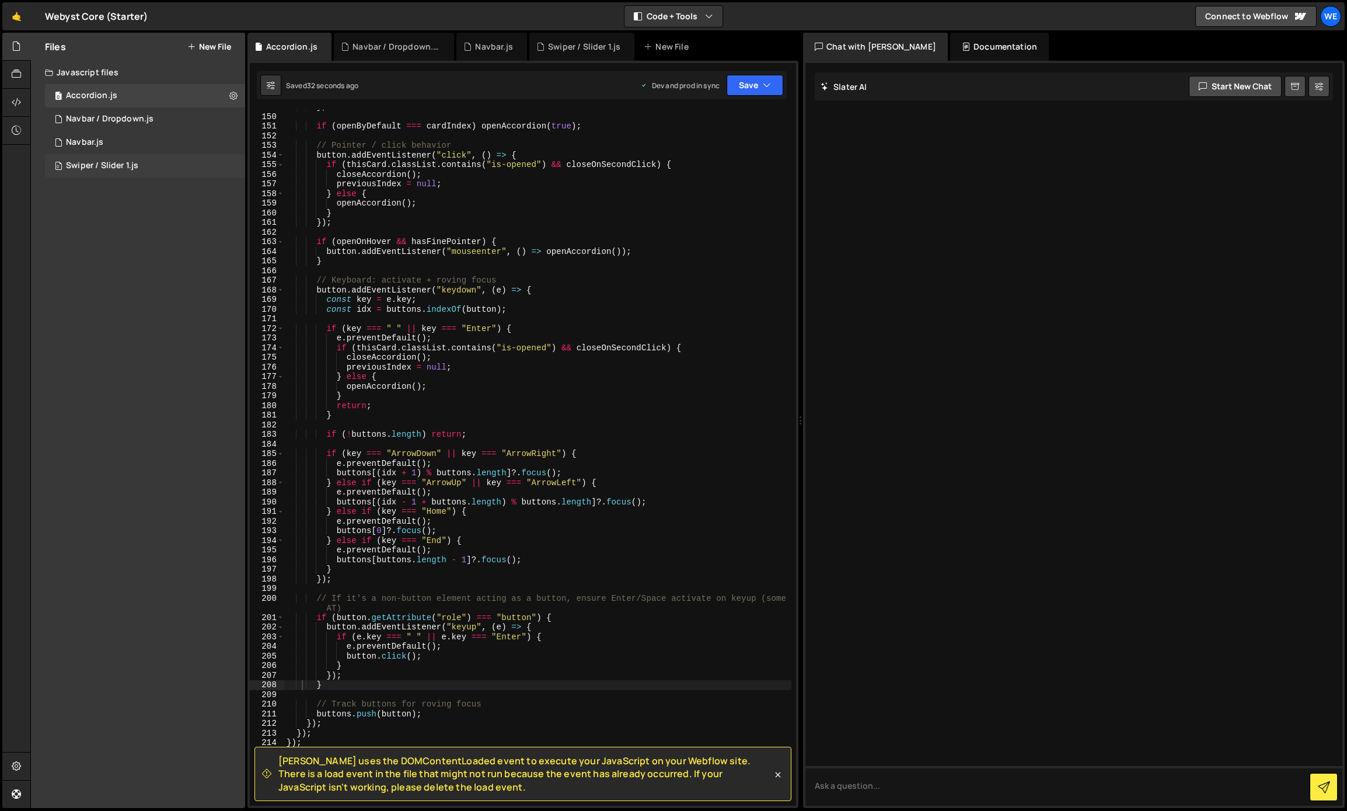
click at [102, 172] on div "0 Swiper / Slider 1.js 0" at bounding box center [145, 165] width 200 height 23
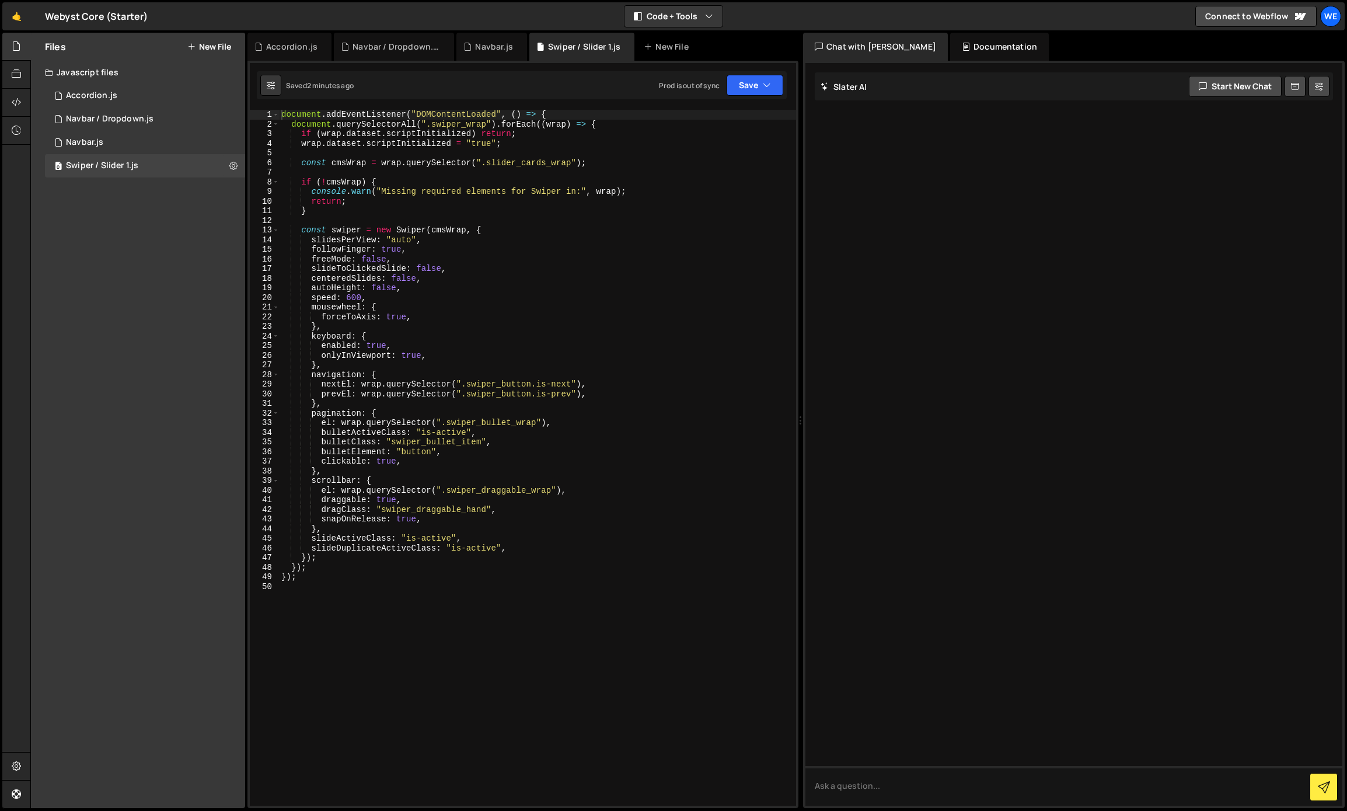
click at [368, 271] on div "document . addEventListener ( "DOMContentLoaded" , ( ) => { document . querySel…" at bounding box center [537, 467] width 517 height 715
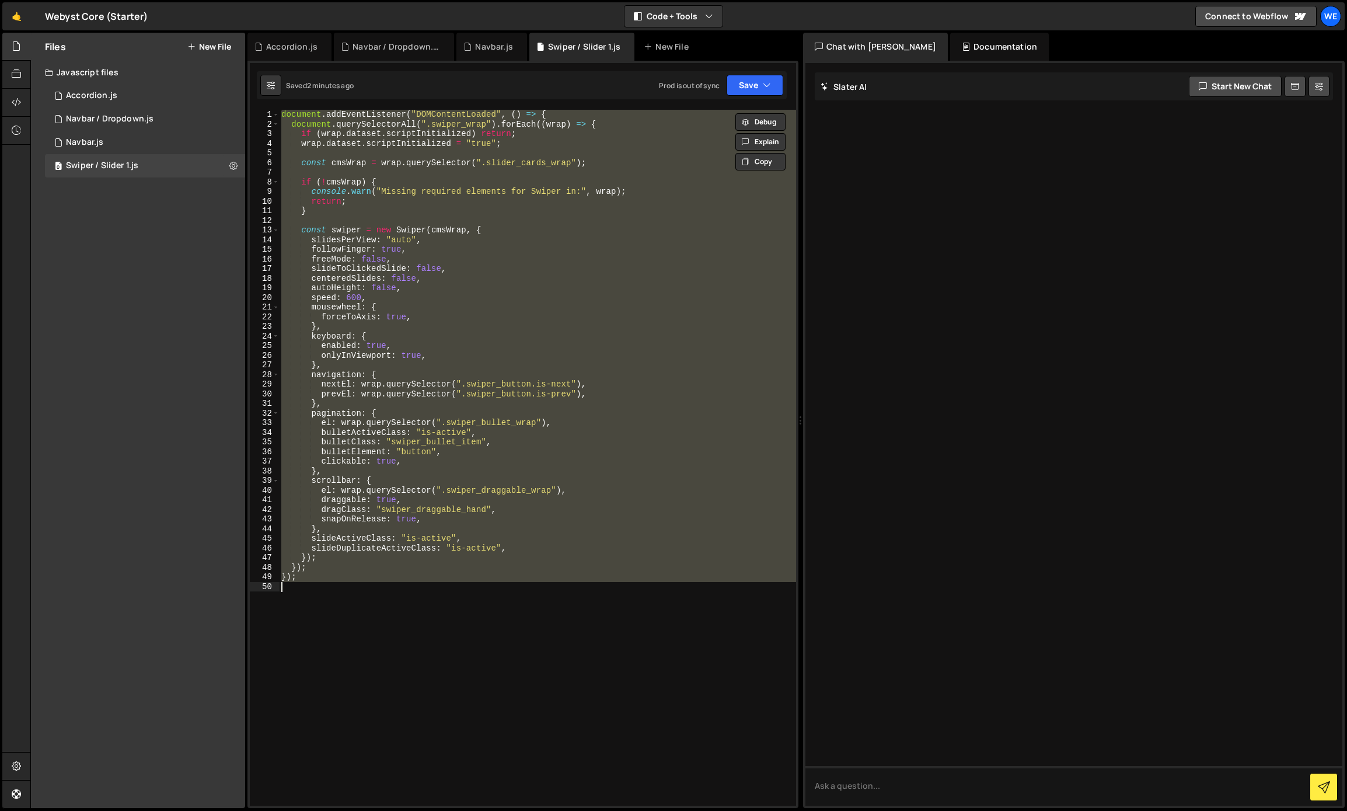
paste textarea
type textarea "});"
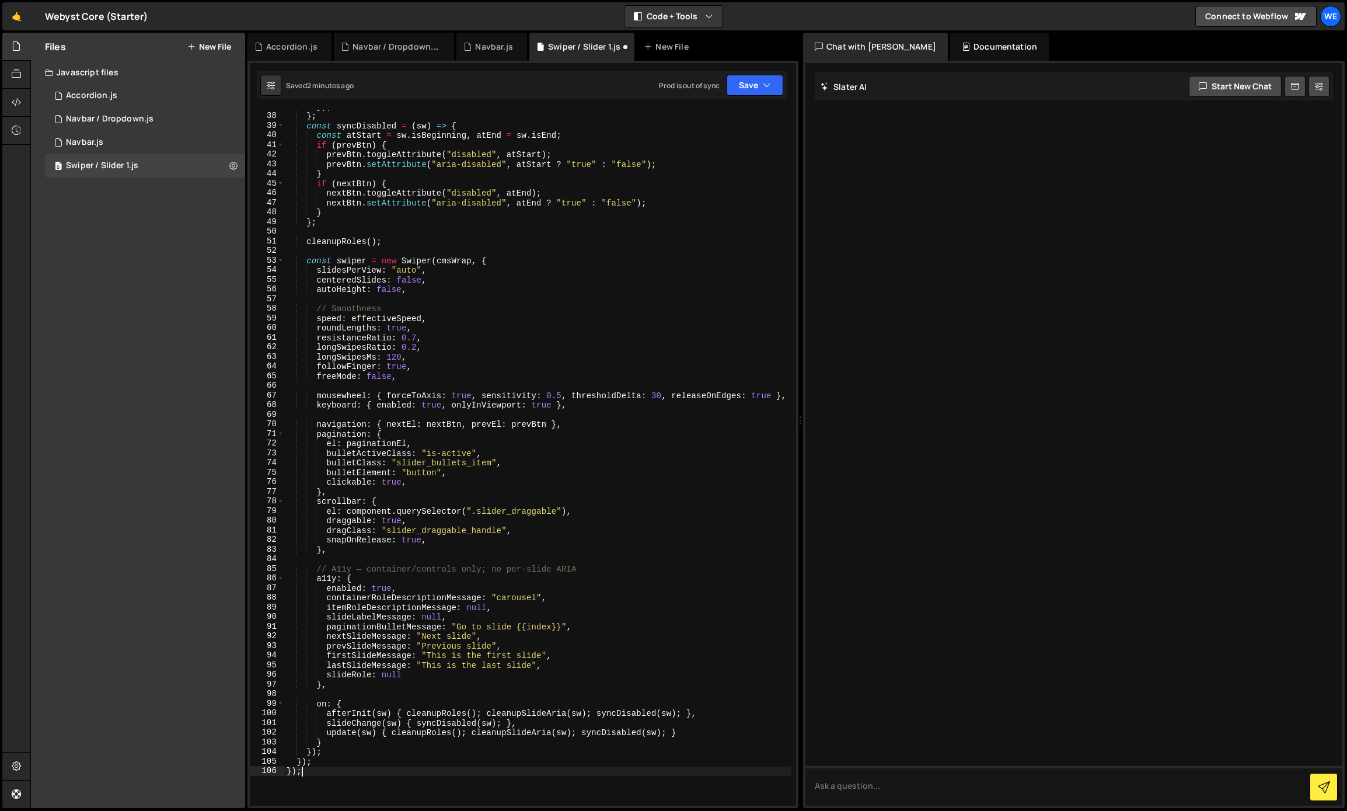
scroll to position [623, 0]
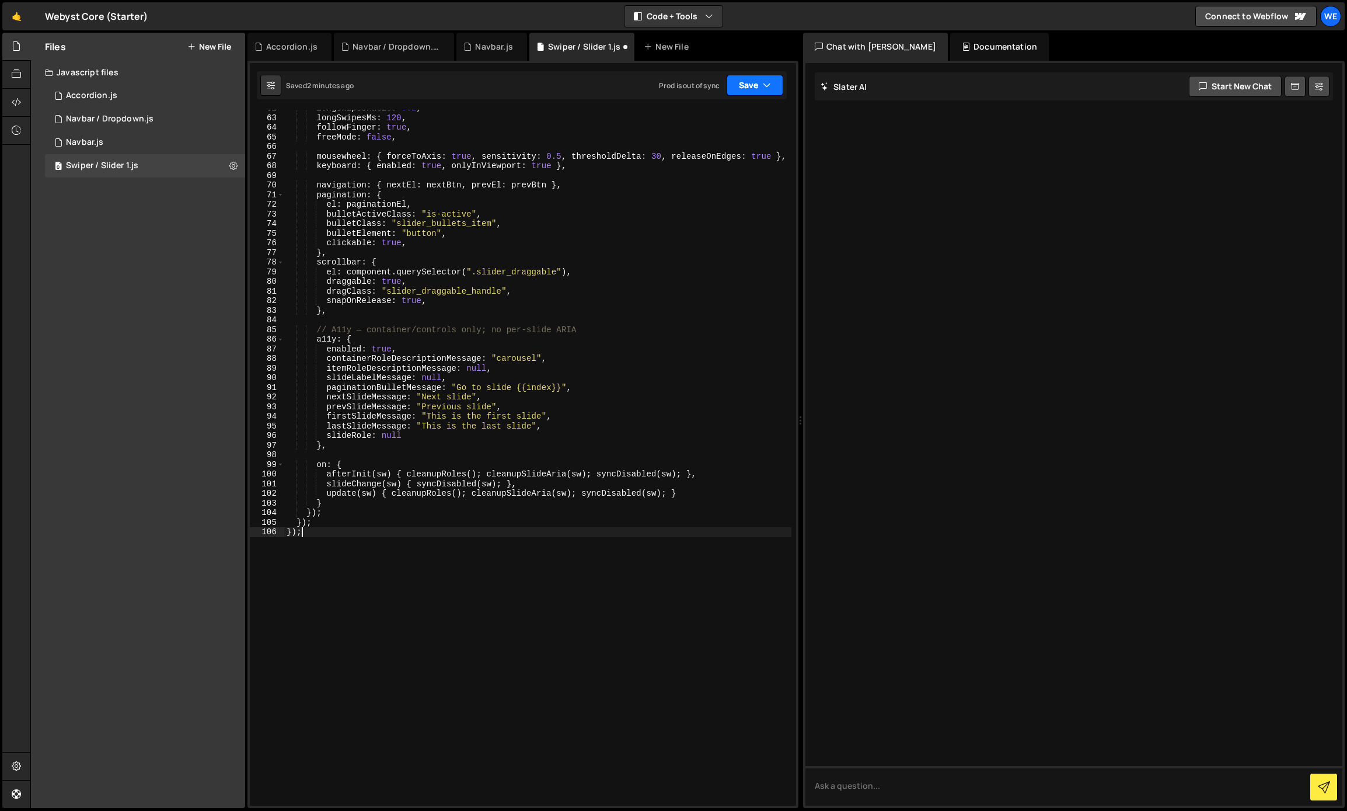
click at [767, 83] on icon "button" at bounding box center [767, 85] width 8 height 12
click at [722, 156] on div "Save to Production S" at bounding box center [715, 152] width 121 height 12
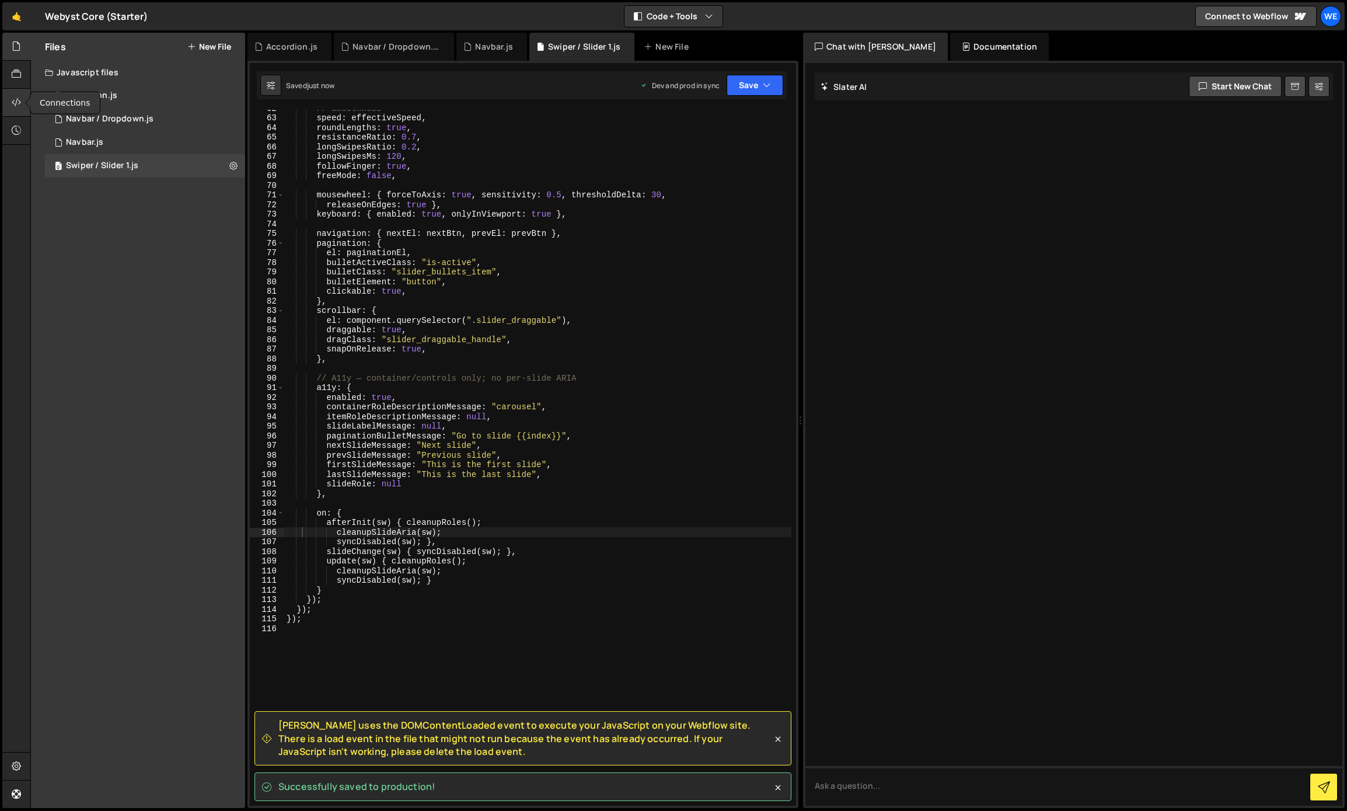
click at [20, 99] on icon at bounding box center [16, 102] width 9 height 13
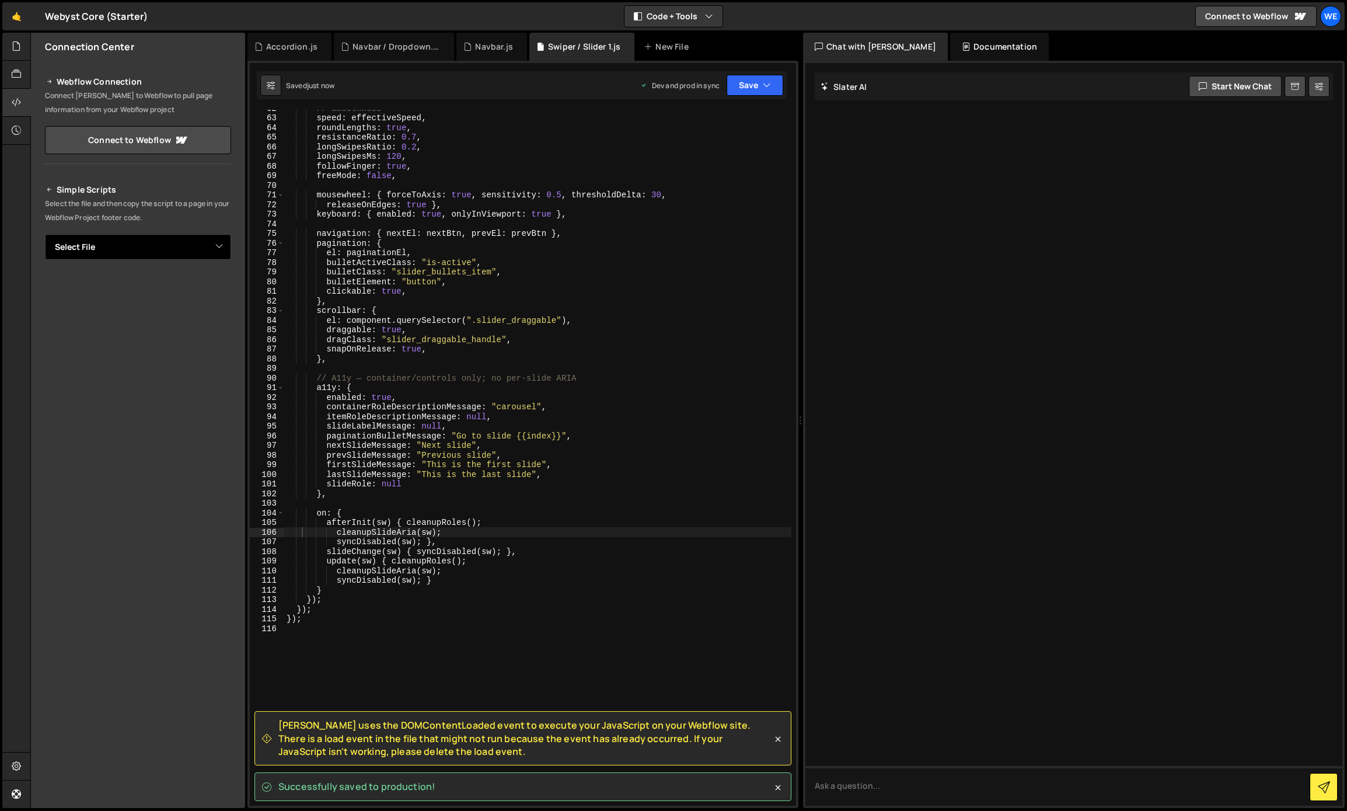
click at [123, 242] on select "Select File Mobile Menu Button.js Swiper / Cards.js Navbar.js Navbar / Dropdown…" at bounding box center [138, 247] width 186 height 26
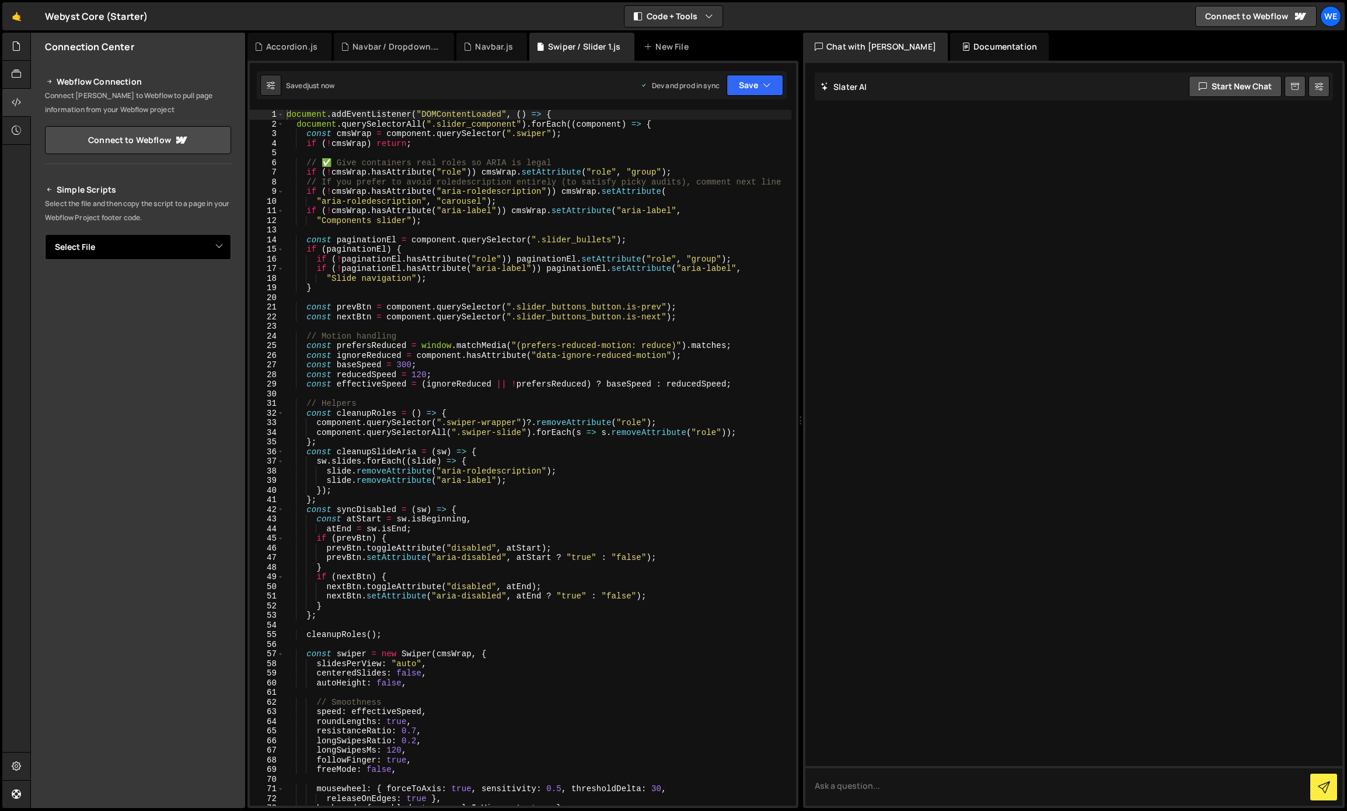
click at [104, 251] on select "Select File Accordion.js Navbar.js Navbar / Dropdown.js Swiper / Slider 1.js" at bounding box center [138, 247] width 186 height 26
click at [45, 234] on select "Select File Accordion.js Navbar.js Navbar / Dropdown.js Swiper / Slider 1.js" at bounding box center [138, 247] width 186 height 26
click at [191, 289] on button "Copy" at bounding box center [196, 286] width 40 height 25
click at [226, 284] on button "Button group with nested dropdown" at bounding box center [223, 286] width 16 height 25
click at [200, 324] on link "Copy Production Script" at bounding box center [173, 325] width 114 height 16
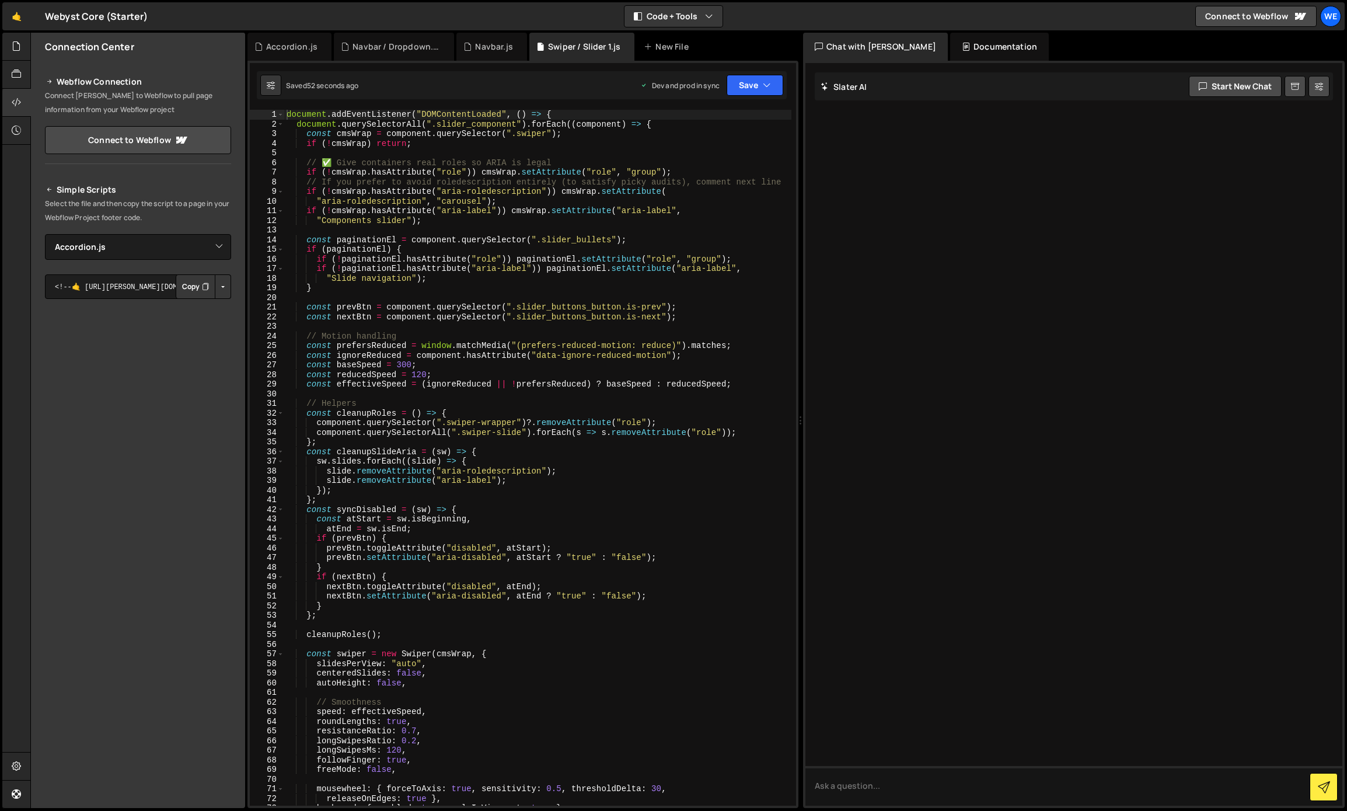
click at [219, 284] on button "Button group with nested dropdown" at bounding box center [223, 286] width 16 height 25
click at [185, 322] on link "Copy Production Script" at bounding box center [173, 325] width 114 height 16
click at [117, 249] on select "Select File Accordion.js Navbar.js Navbar / Dropdown.js Swiper / Slider 1.js" at bounding box center [138, 247] width 186 height 26
click at [45, 234] on select "Select File Accordion.js Navbar.js Navbar / Dropdown.js Swiper / Slider 1.js" at bounding box center [138, 247] width 186 height 26
click at [190, 290] on button "Copy" at bounding box center [196, 286] width 40 height 25
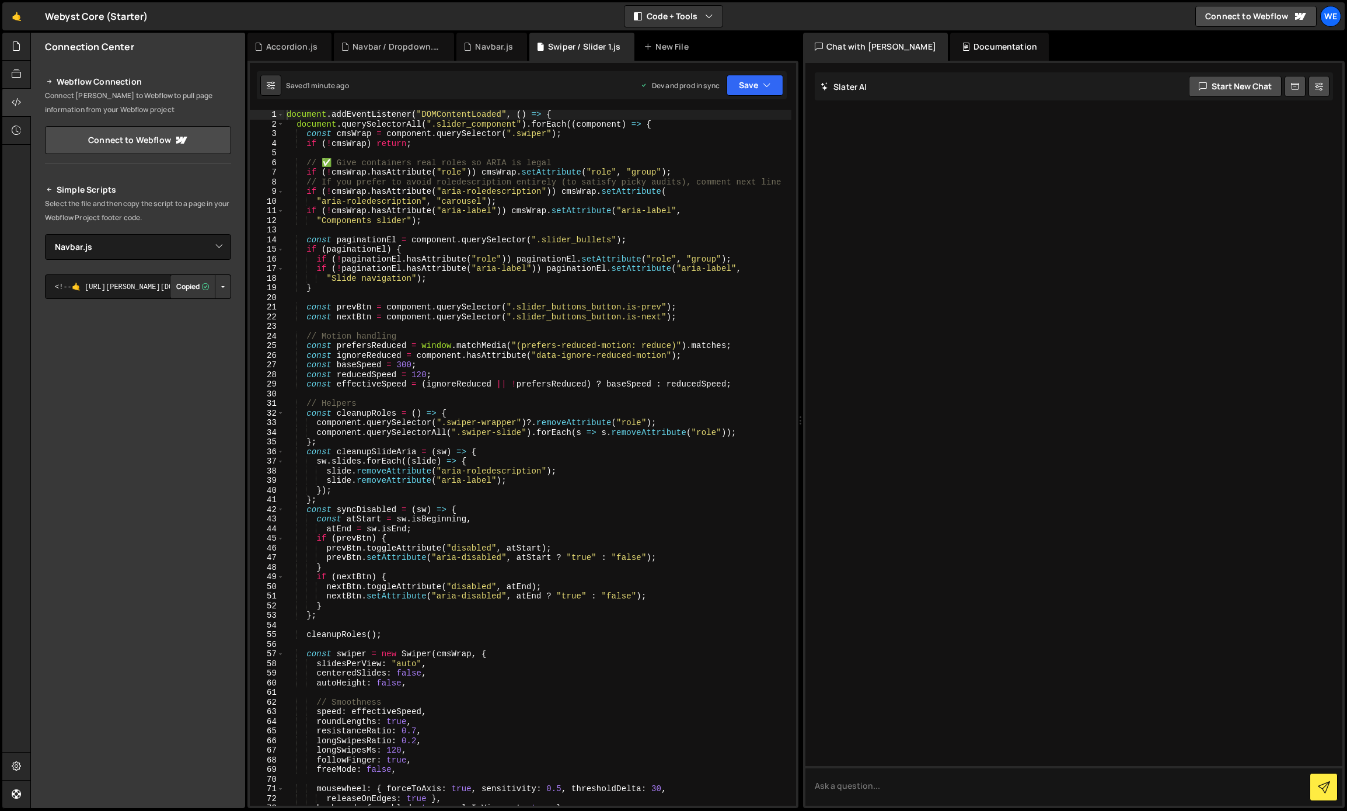
click at [226, 285] on button "Button group with nested dropdown" at bounding box center [223, 286] width 16 height 25
click at [200, 323] on link "Copy Production Script" at bounding box center [173, 325] width 114 height 16
click at [224, 289] on button "Button group with nested dropdown" at bounding box center [223, 286] width 16 height 25
click at [185, 326] on link "Copy Production Script" at bounding box center [173, 325] width 114 height 16
click at [215, 253] on select "Select File Accordion.js Navbar.js Navbar / Dropdown.js Swiper / Slider 1.js" at bounding box center [138, 247] width 186 height 26
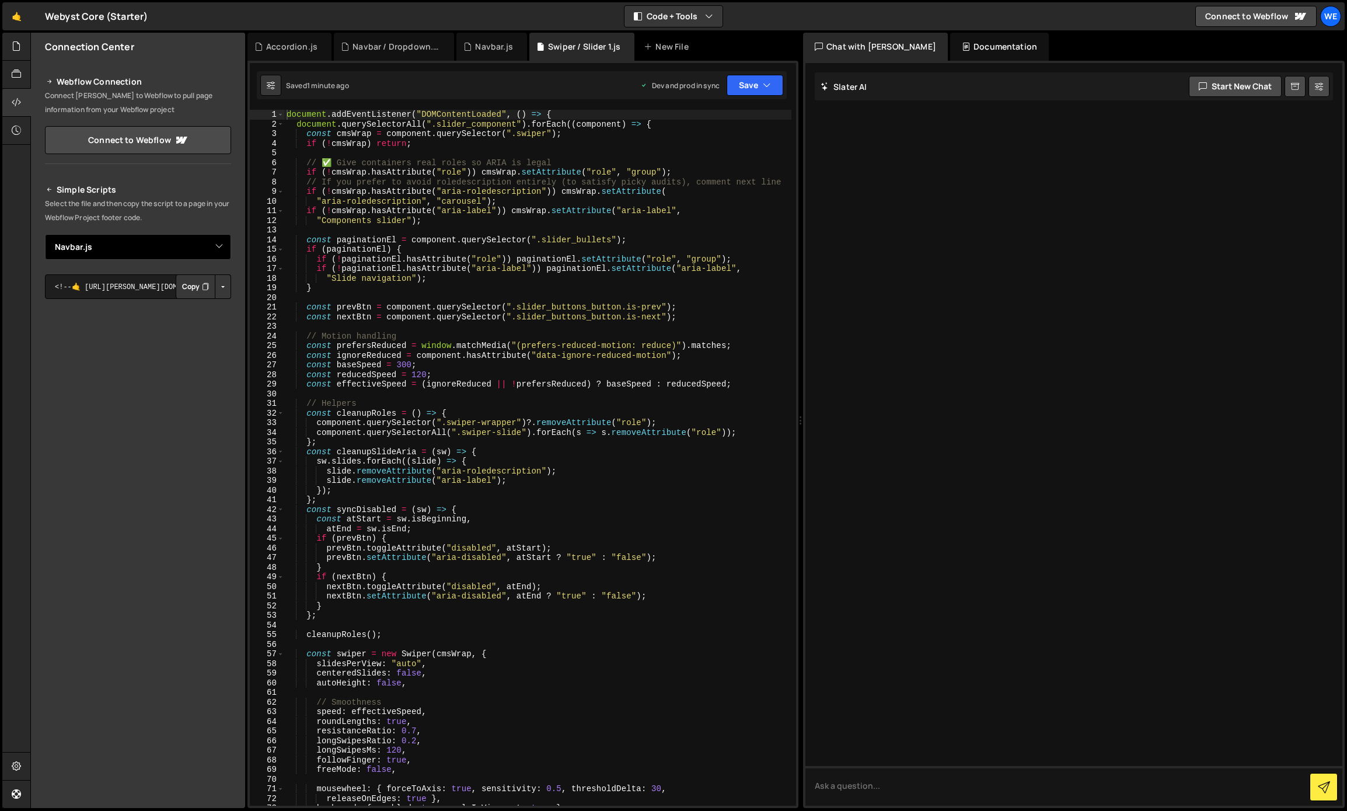
click at [45, 234] on select "Select File Accordion.js Navbar.js Navbar / Dropdown.js Swiper / Slider 1.js" at bounding box center [138, 247] width 186 height 26
click at [218, 287] on button "Button group with nested dropdown" at bounding box center [223, 286] width 16 height 25
click at [179, 311] on link "Copy Staging Script" at bounding box center [173, 309] width 114 height 16
click at [217, 242] on select "Select File Accordion.js Navbar.js Navbar / Dropdown.js Swiper / Slider 1.js" at bounding box center [138, 247] width 186 height 26
click at [45, 234] on select "Select File Accordion.js Navbar.js Navbar / Dropdown.js Swiper / Slider 1.js" at bounding box center [138, 247] width 186 height 26
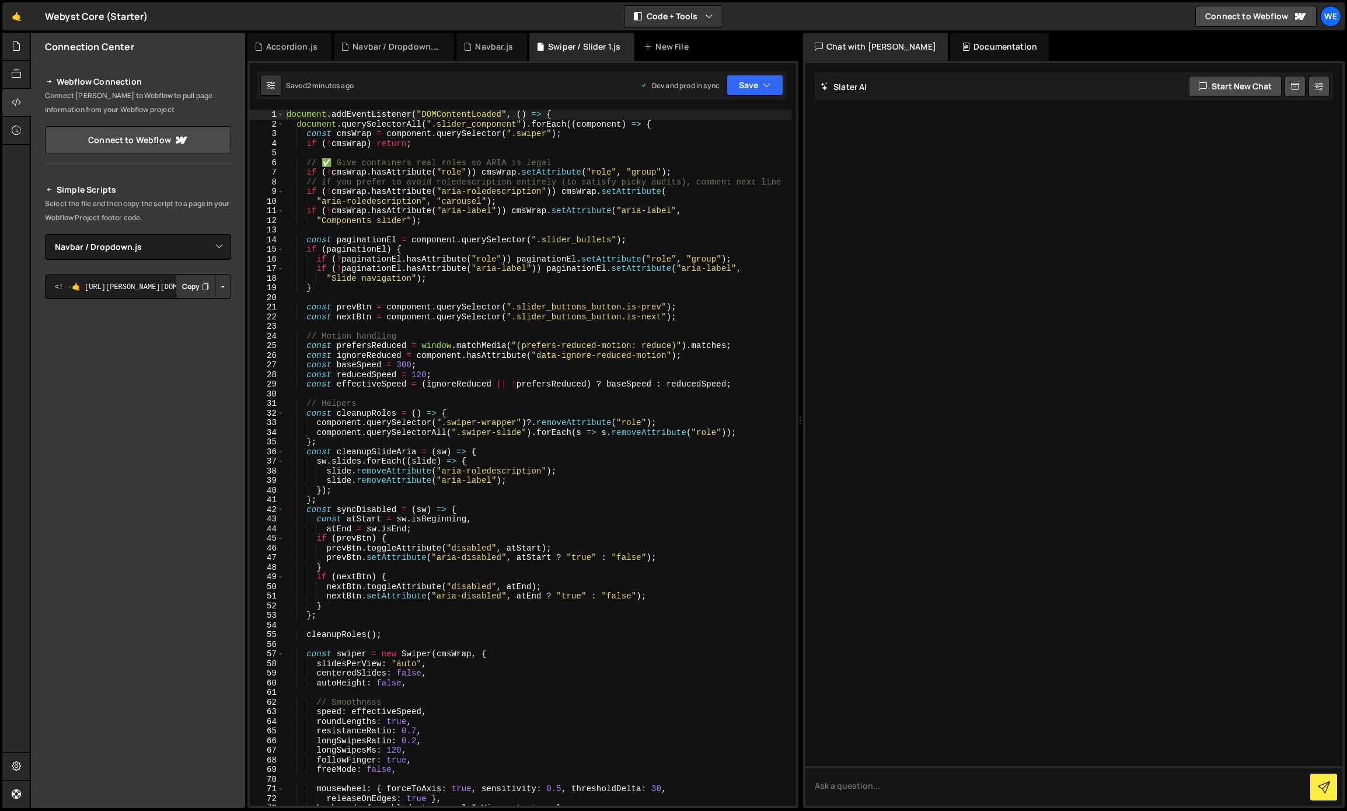
click at [223, 280] on button "Button group with nested dropdown" at bounding box center [223, 286] width 16 height 25
click at [196, 318] on link "Copy Production Script" at bounding box center [173, 325] width 114 height 16
click at [173, 253] on select "Select File Accordion.js Navbar.js Navbar / Dropdown.js Swiper / Slider 1.js" at bounding box center [138, 247] width 186 height 26
select select "34592"
click at [45, 234] on select "Select File Accordion.js Navbar.js Navbar / Dropdown.js Swiper / Slider 1.js" at bounding box center [138, 247] width 186 height 26
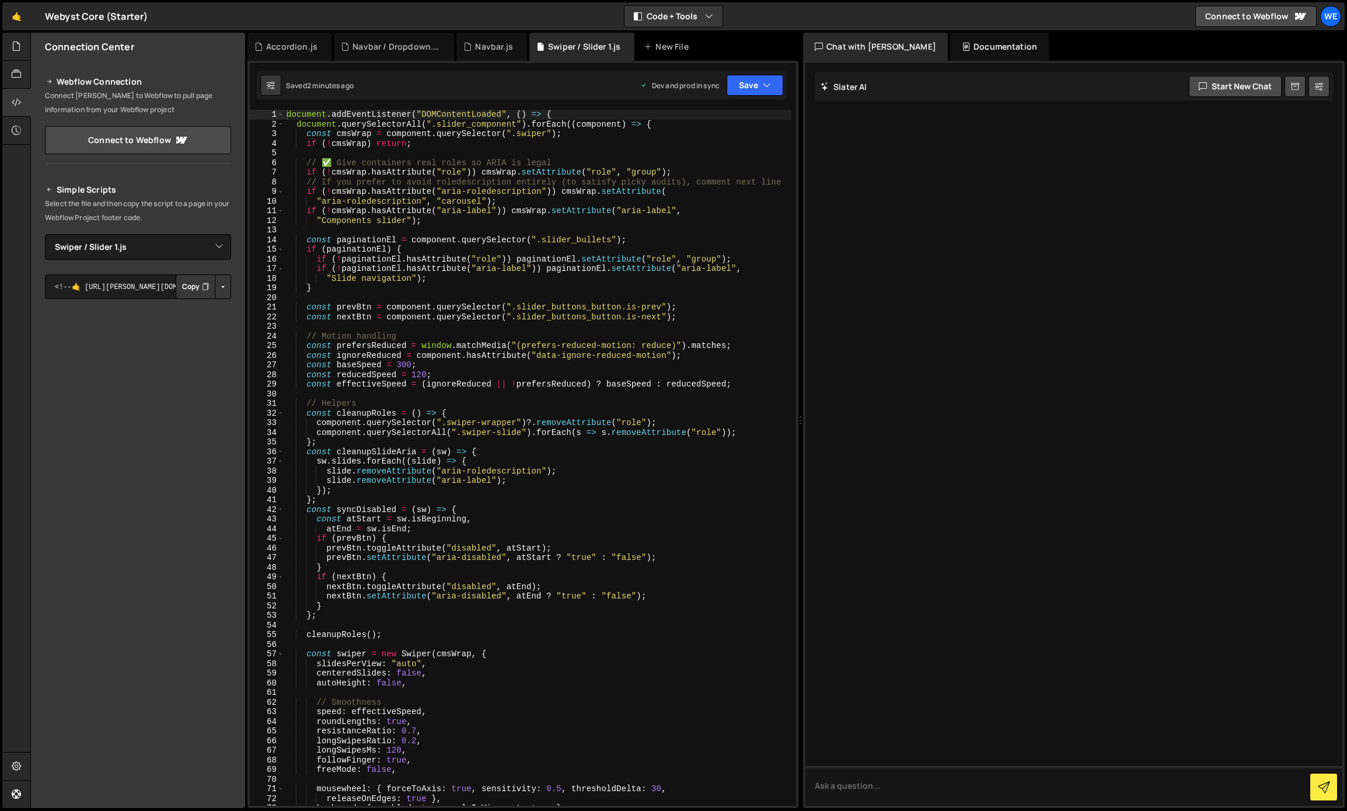
click at [227, 288] on button "Button group with nested dropdown" at bounding box center [223, 286] width 16 height 25
click at [190, 322] on link "Copy Production Script" at bounding box center [173, 325] width 114 height 16
click at [19, 51] on icon at bounding box center [16, 46] width 9 height 13
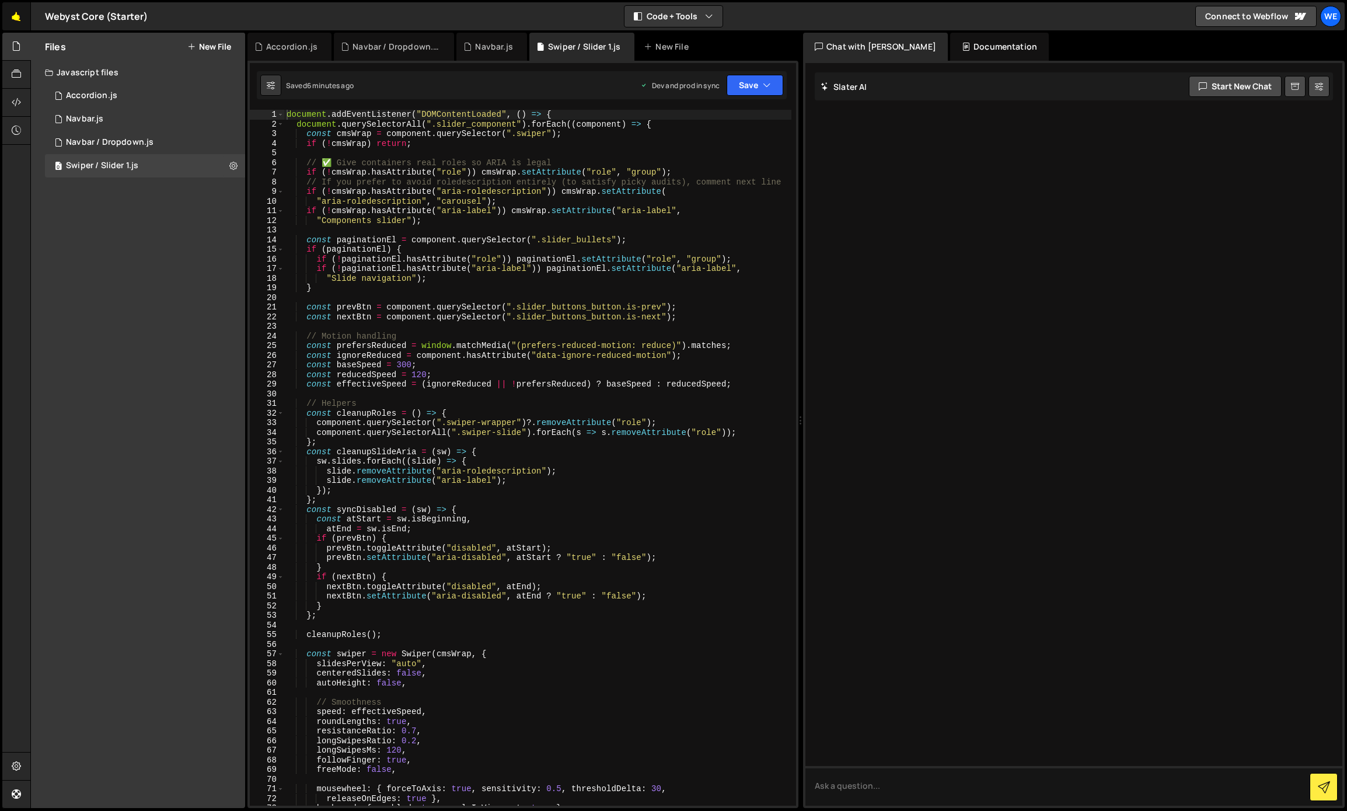
click at [20, 19] on link "🤙" at bounding box center [16, 16] width 29 height 28
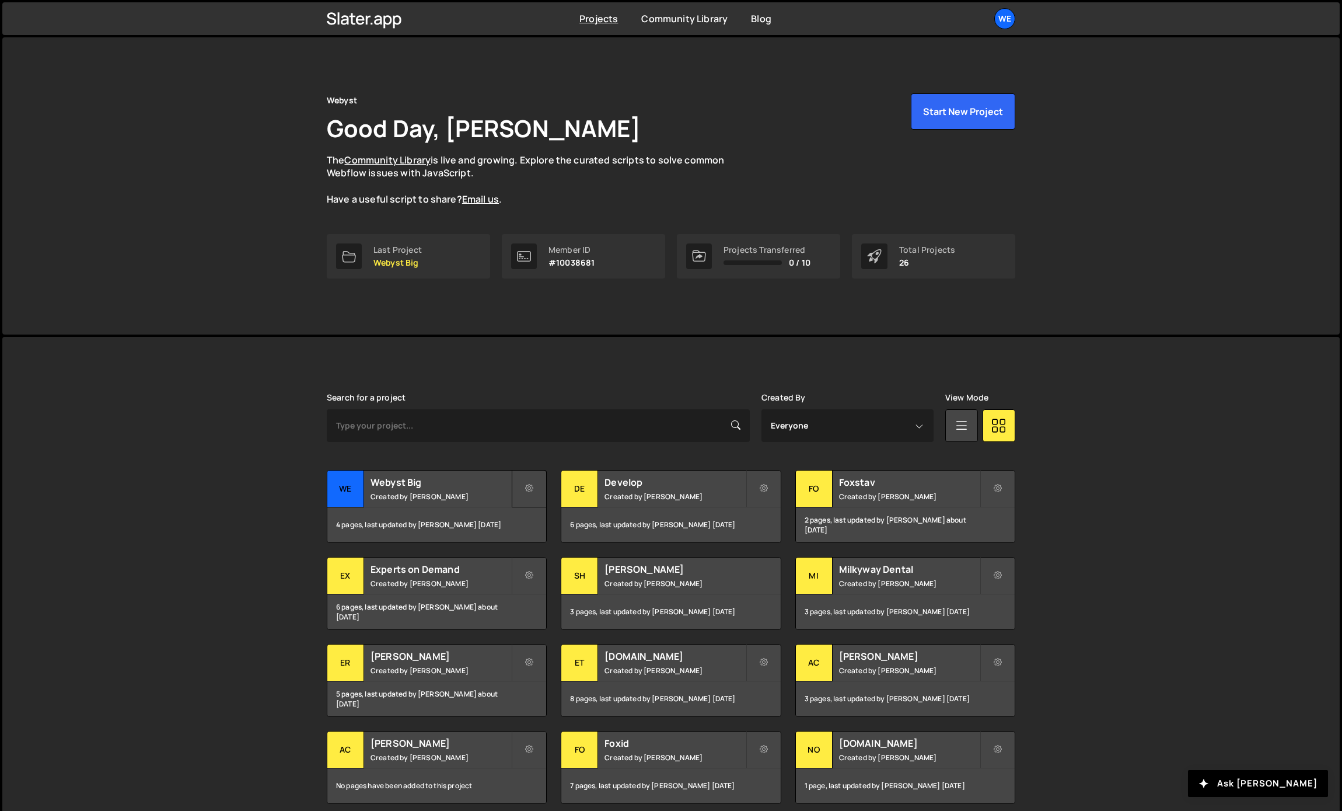
click at [535, 485] on button at bounding box center [529, 488] width 35 height 37
click at [545, 519] on link "Transfer Project" at bounding box center [582, 516] width 139 height 19
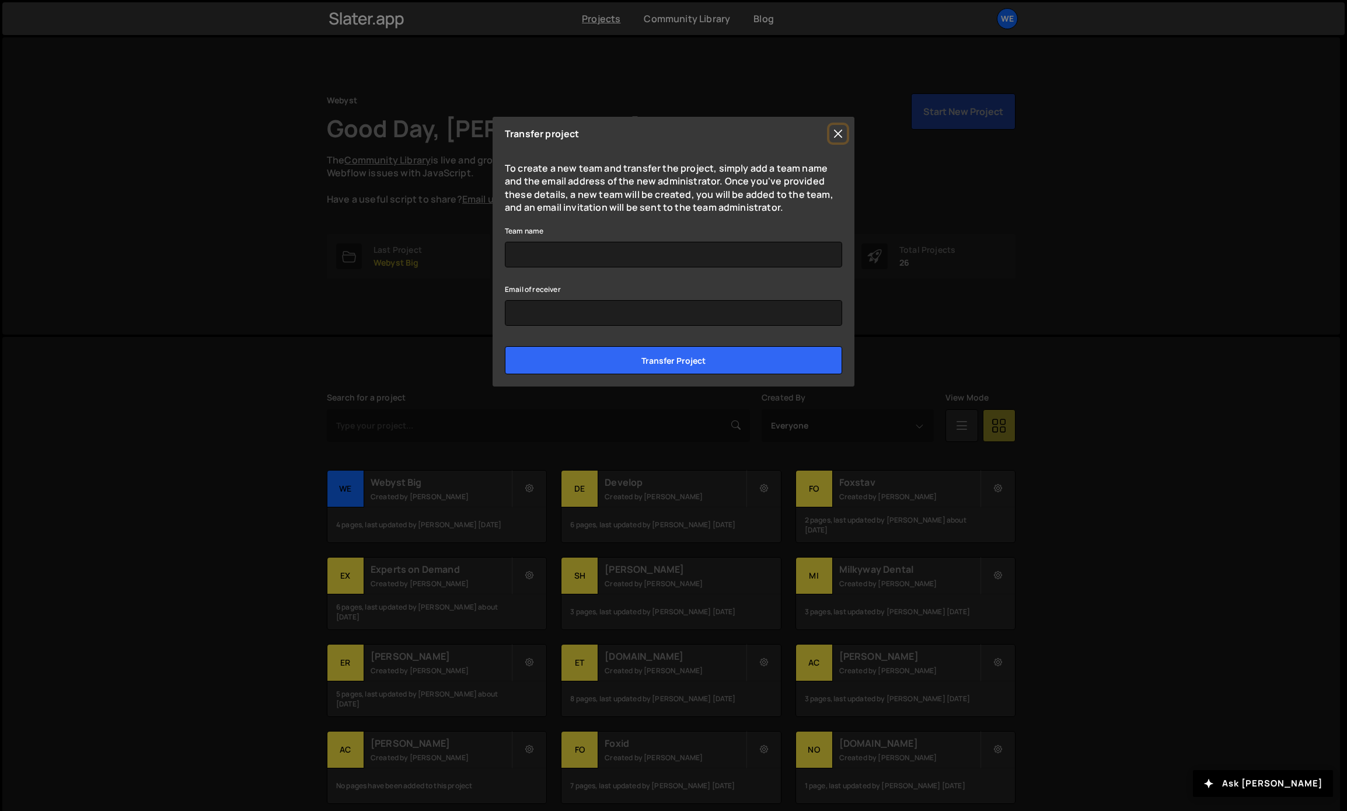
click at [839, 132] on button "Close" at bounding box center [838, 134] width 18 height 18
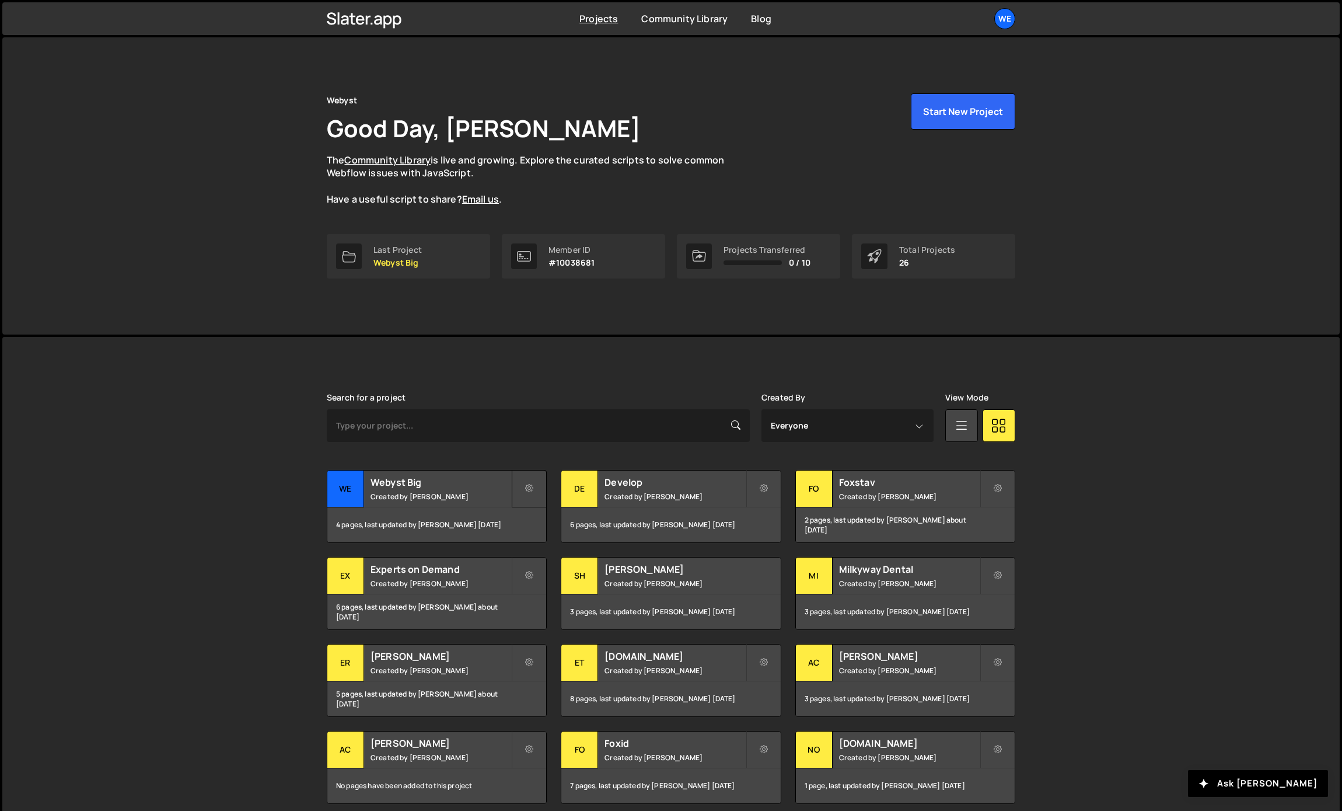
click at [534, 483] on button at bounding box center [529, 488] width 35 height 37
click at [229, 495] on div "[PERSON_NAME] is designed for desktop use. Please use a larger screen to access…" at bounding box center [671, 616] width 1338 height 558
click at [1010, 15] on div "We" at bounding box center [1004, 18] width 21 height 21
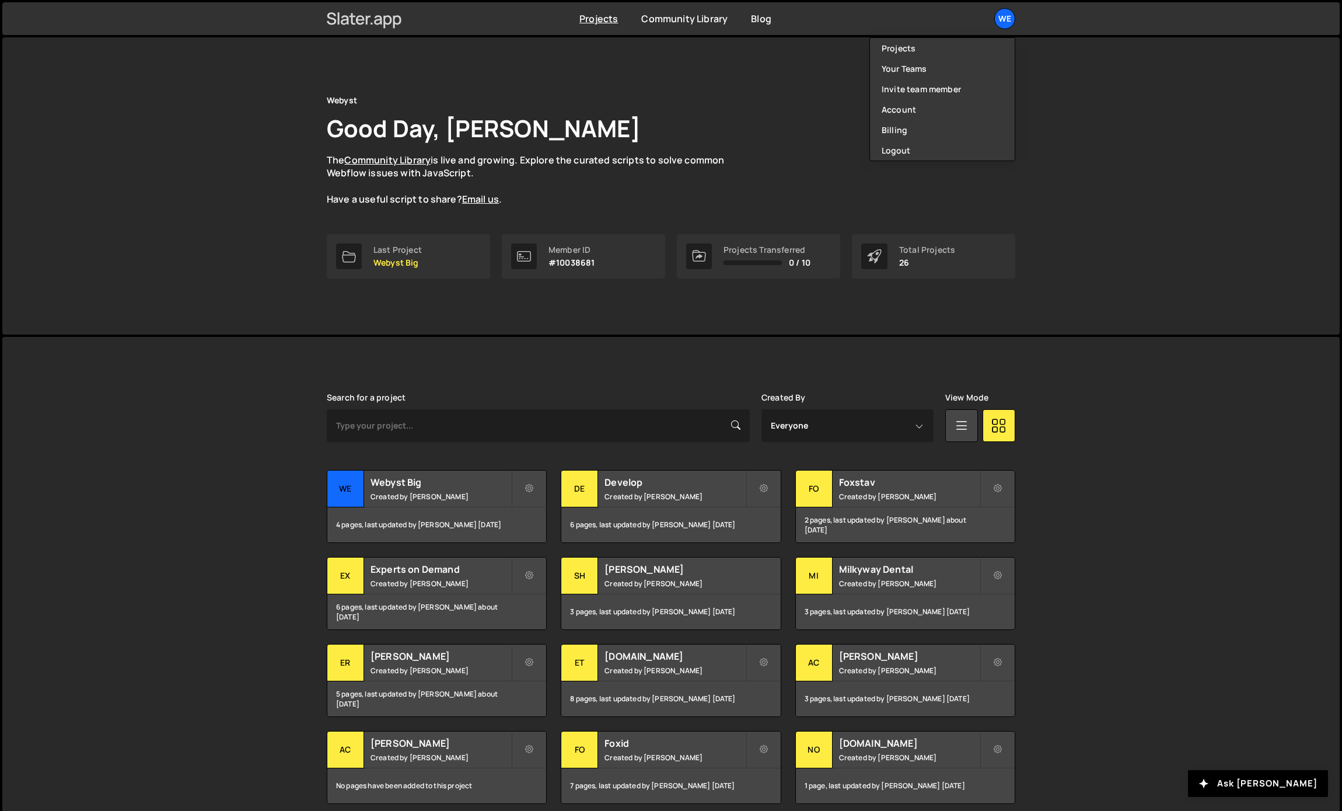
click at [341, 23] on icon at bounding box center [364, 19] width 75 height 20
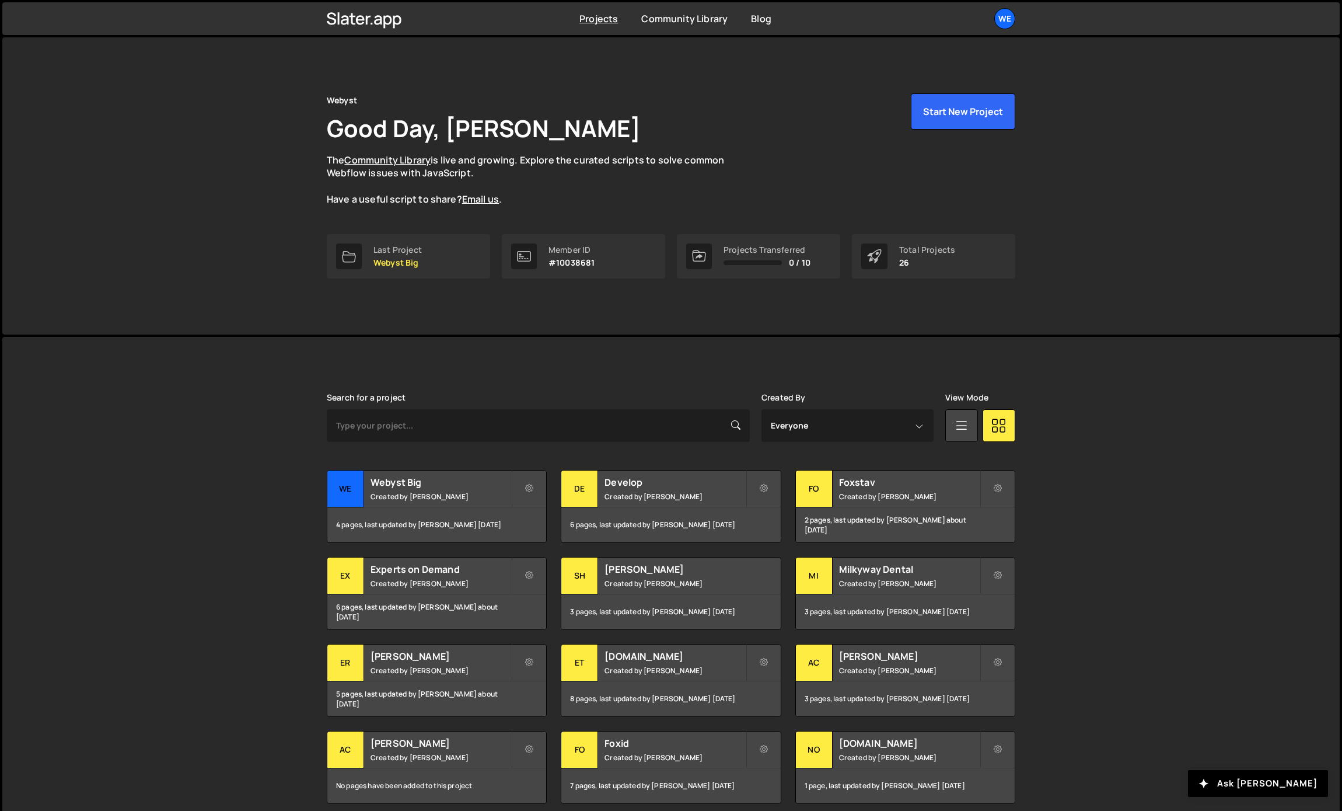
scroll to position [86, 0]
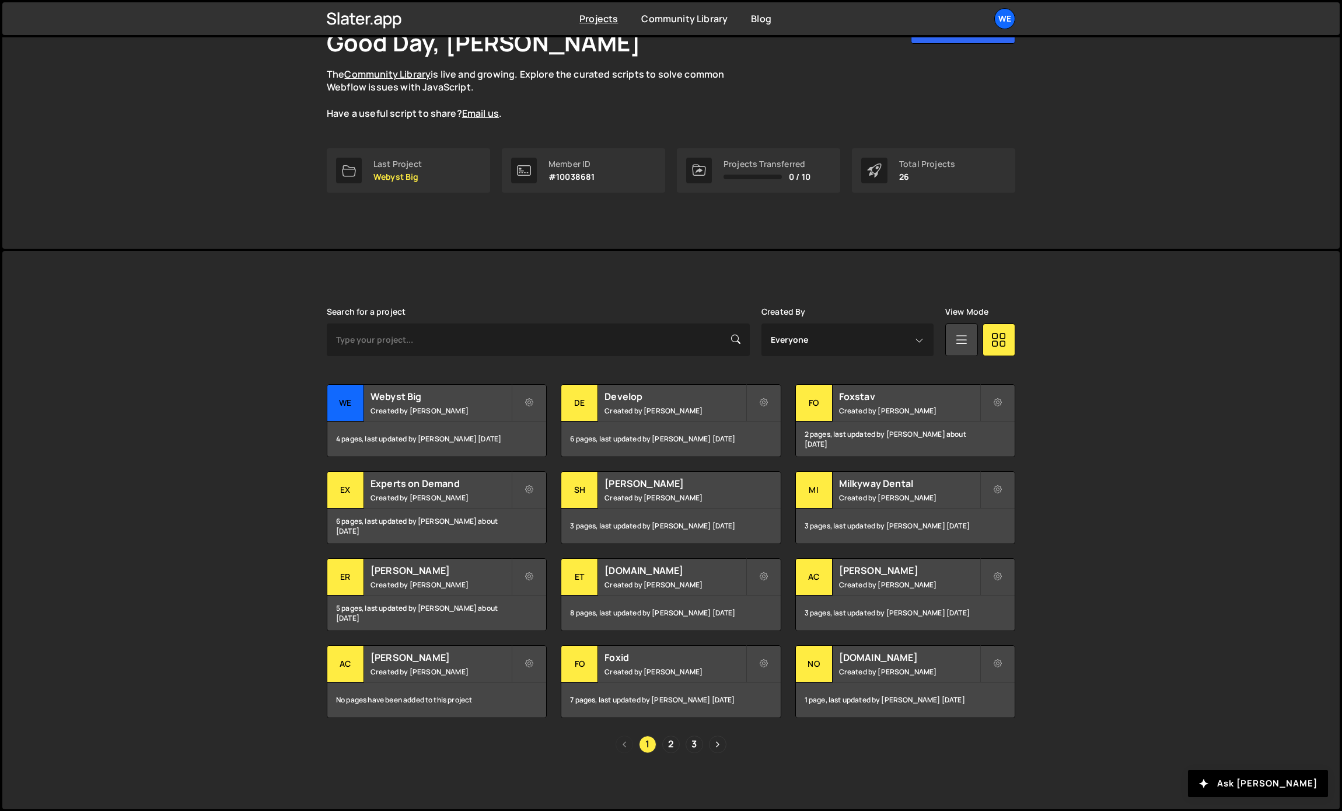
click at [145, 418] on div "Slater is designed for desktop use. Please use a larger screen to access the fu…" at bounding box center [671, 530] width 1338 height 558
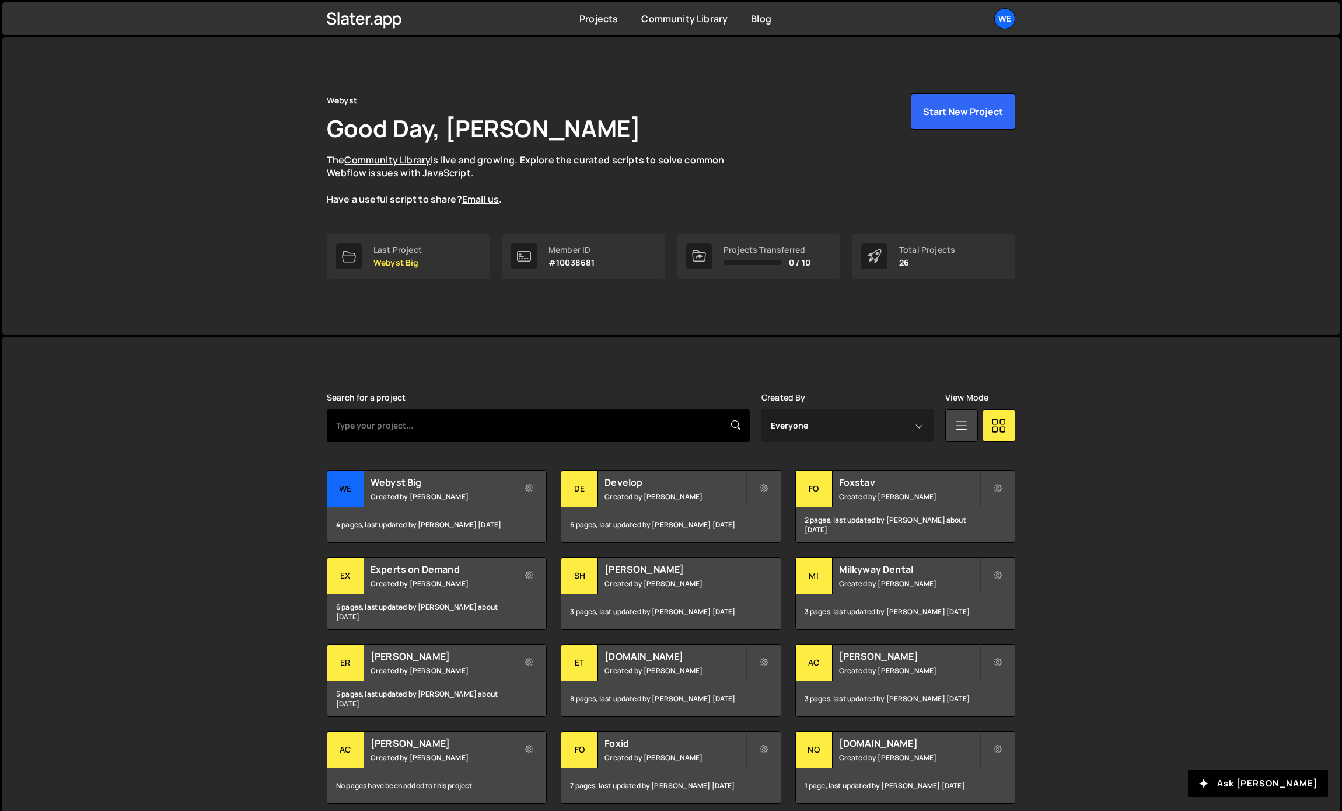
click at [404, 423] on input "text" at bounding box center [538, 425] width 423 height 33
type input "core"
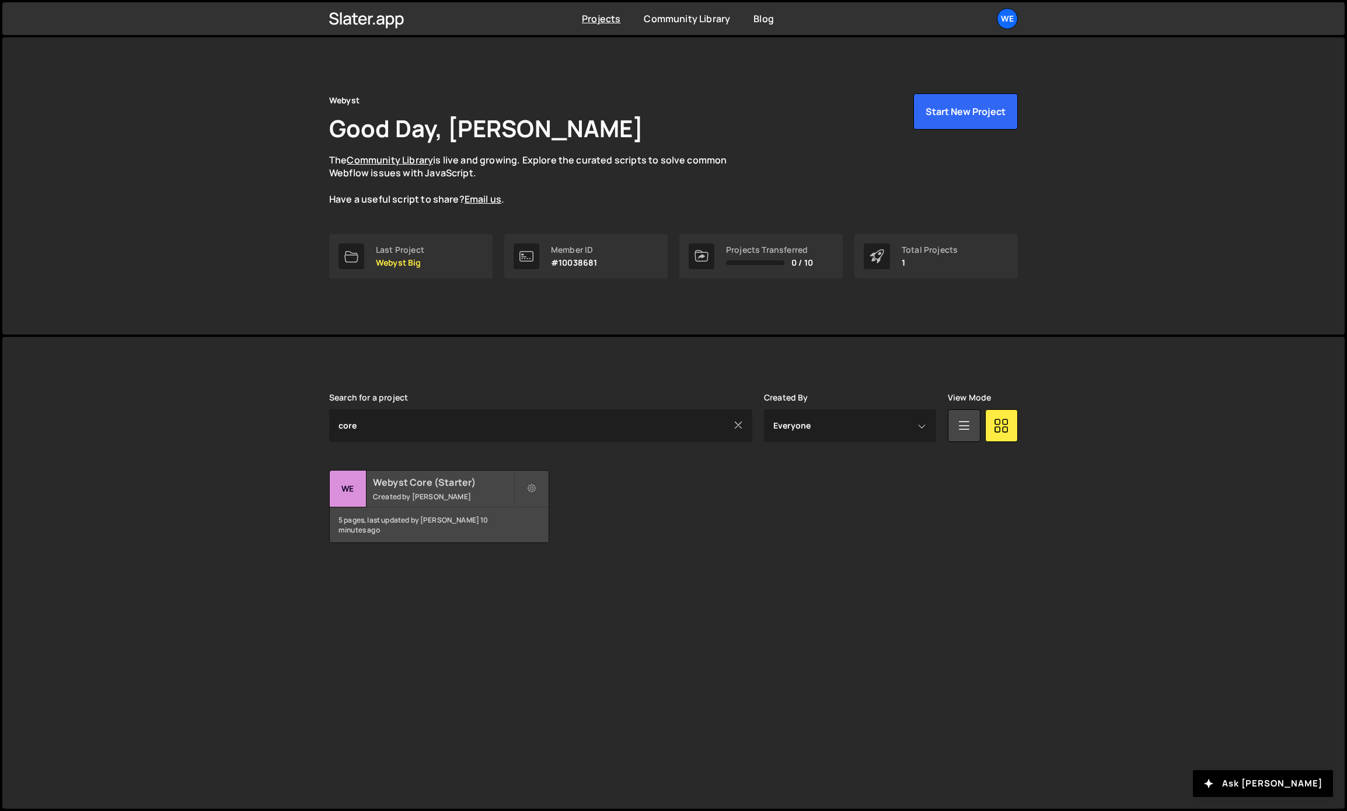
click at [409, 493] on small "Created by [PERSON_NAME]" at bounding box center [443, 496] width 141 height 10
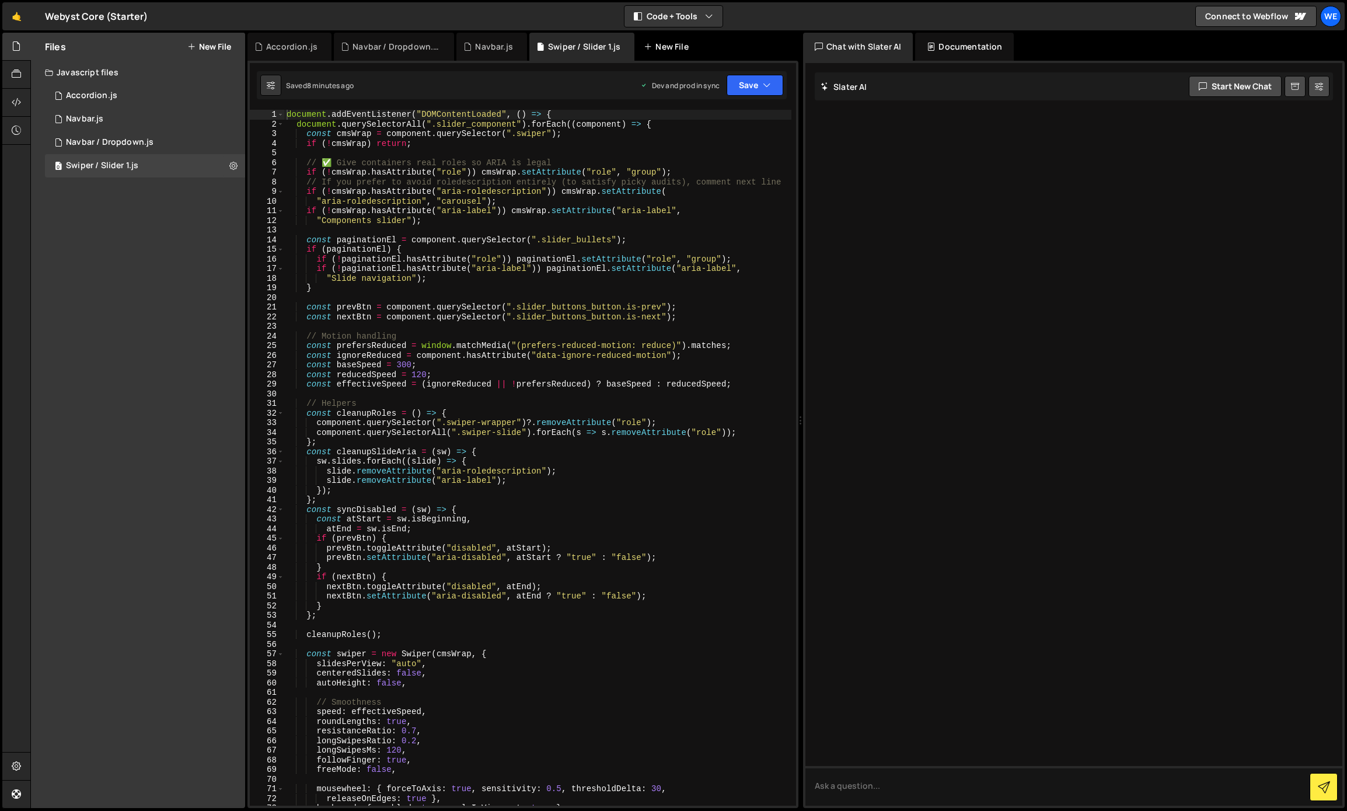
click at [655, 50] on div "New File" at bounding box center [668, 47] width 49 height 12
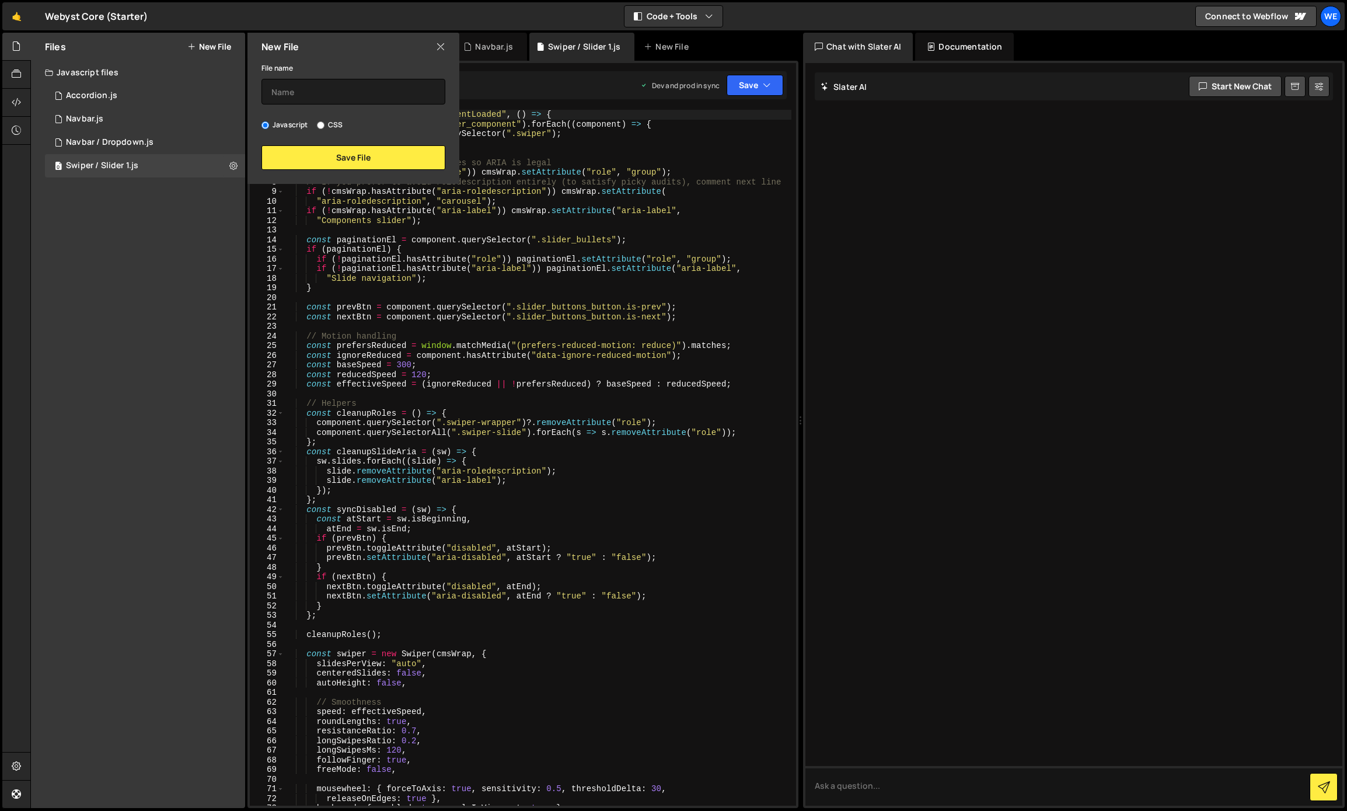
click at [335, 125] on label "CSS" at bounding box center [330, 125] width 26 height 12
click at [324, 125] on input "CSS" at bounding box center [321, 125] width 8 height 8
radio input "true"
click at [439, 50] on icon at bounding box center [440, 46] width 9 height 13
